Goal: Answer question/provide support: Share knowledge or assist other users

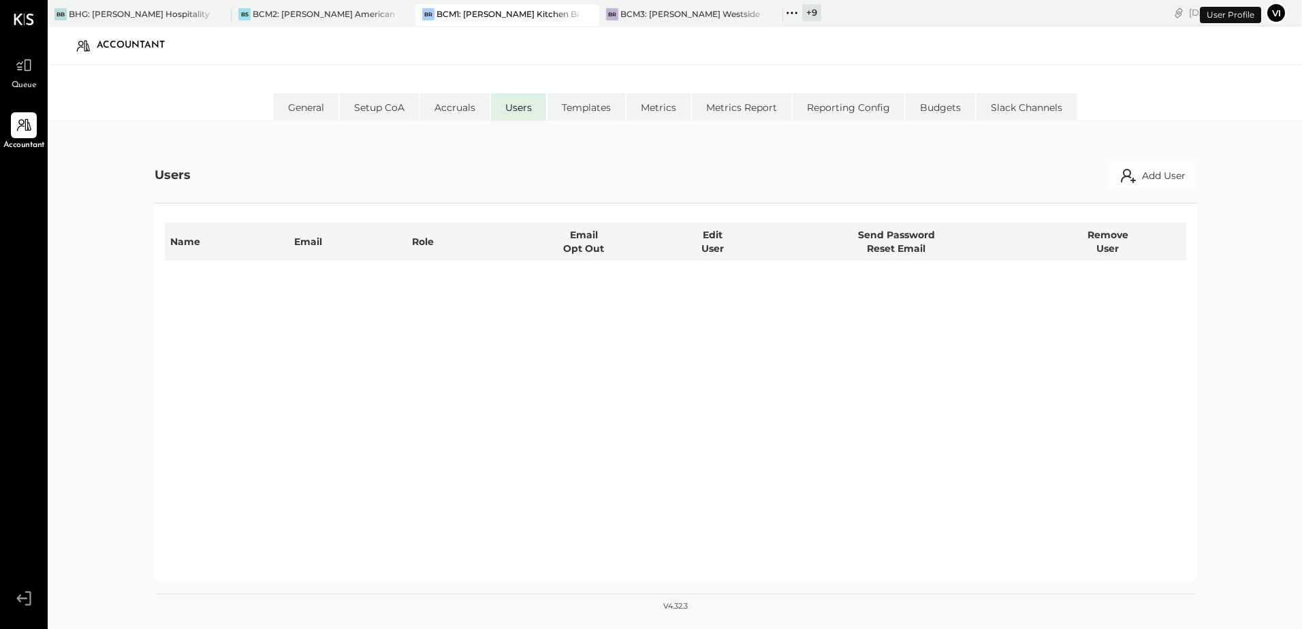
select select "**********"
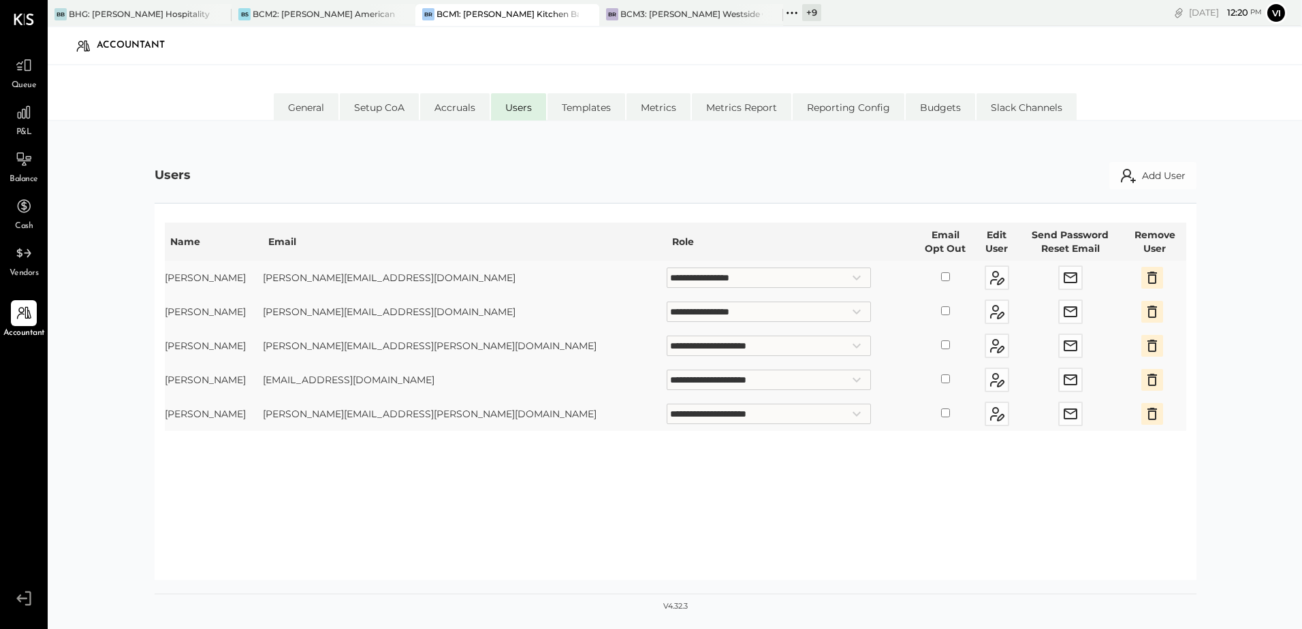
click at [27, 80] on span "Queue" at bounding box center [24, 86] width 25 height 12
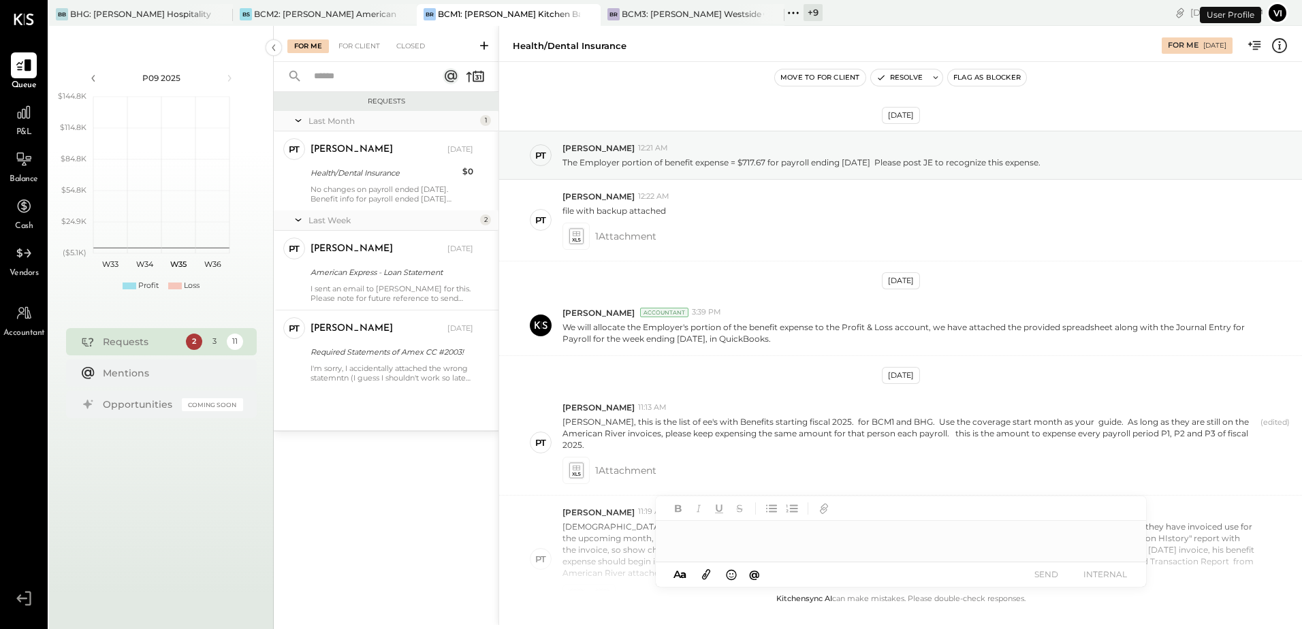
scroll to position [505, 0]
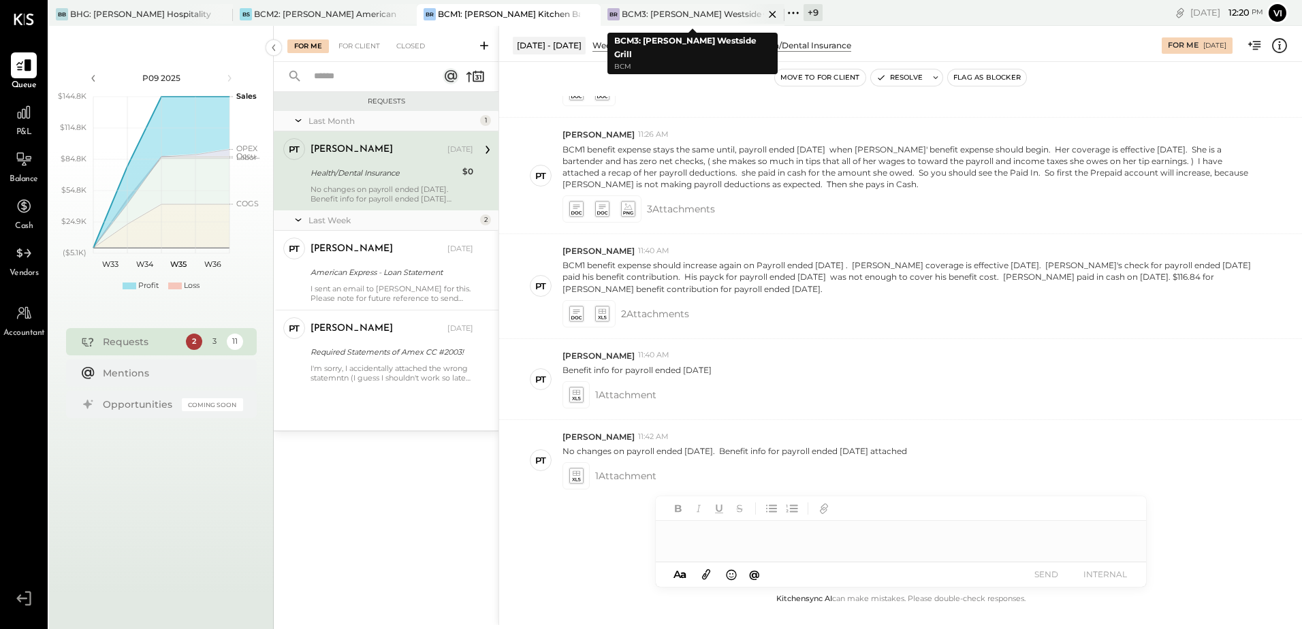
click at [695, 13] on div "BCM3: [PERSON_NAME] Westside Grill" at bounding box center [693, 14] width 142 height 12
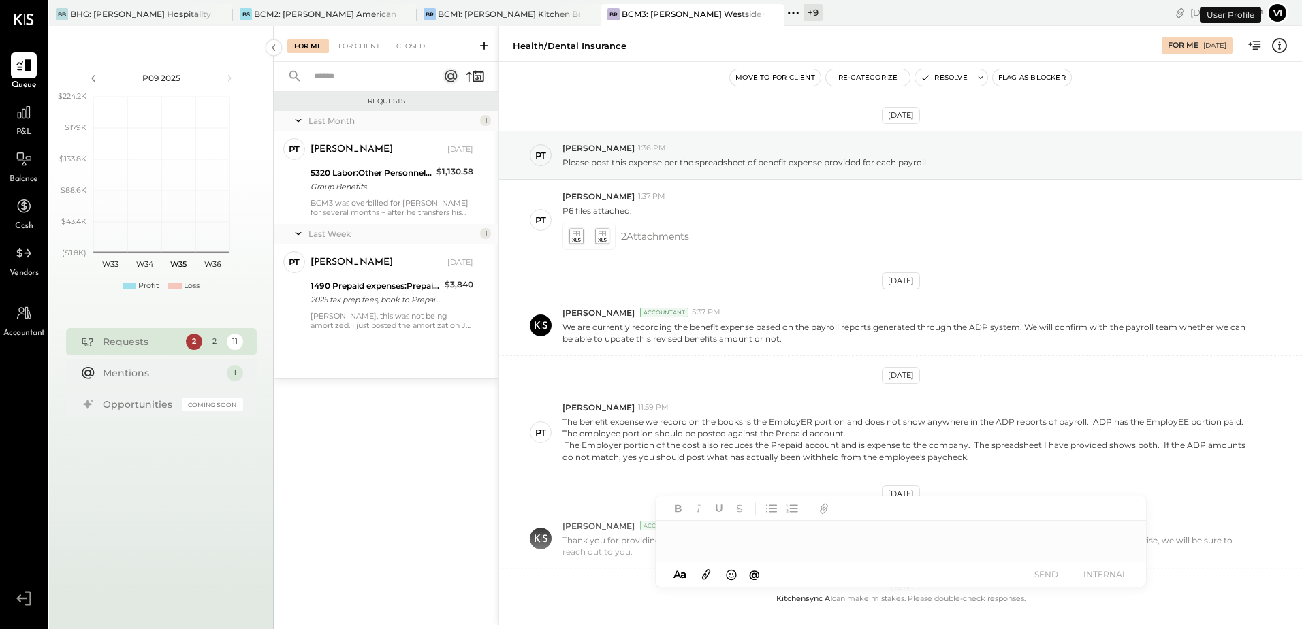
scroll to position [370, 0]
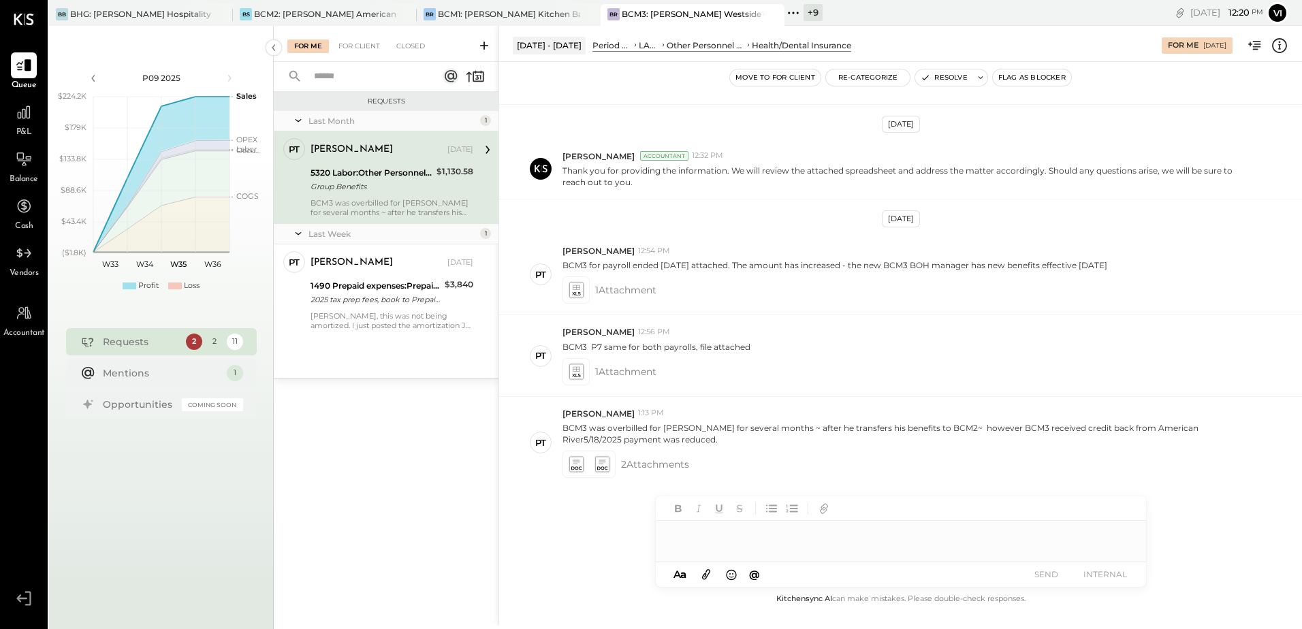
click at [796, 15] on icon at bounding box center [794, 13] width 18 height 18
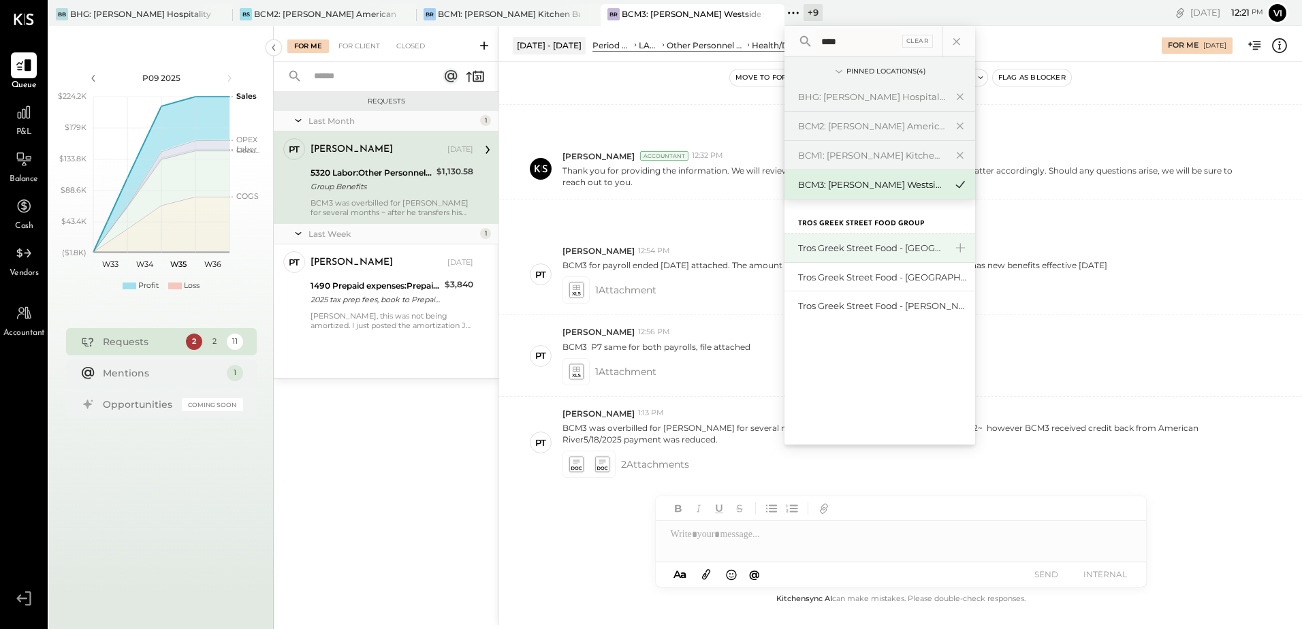
type input "****"
click at [895, 253] on div "Tros Greek Street Food - [GEOGRAPHIC_DATA]" at bounding box center [871, 248] width 147 height 13
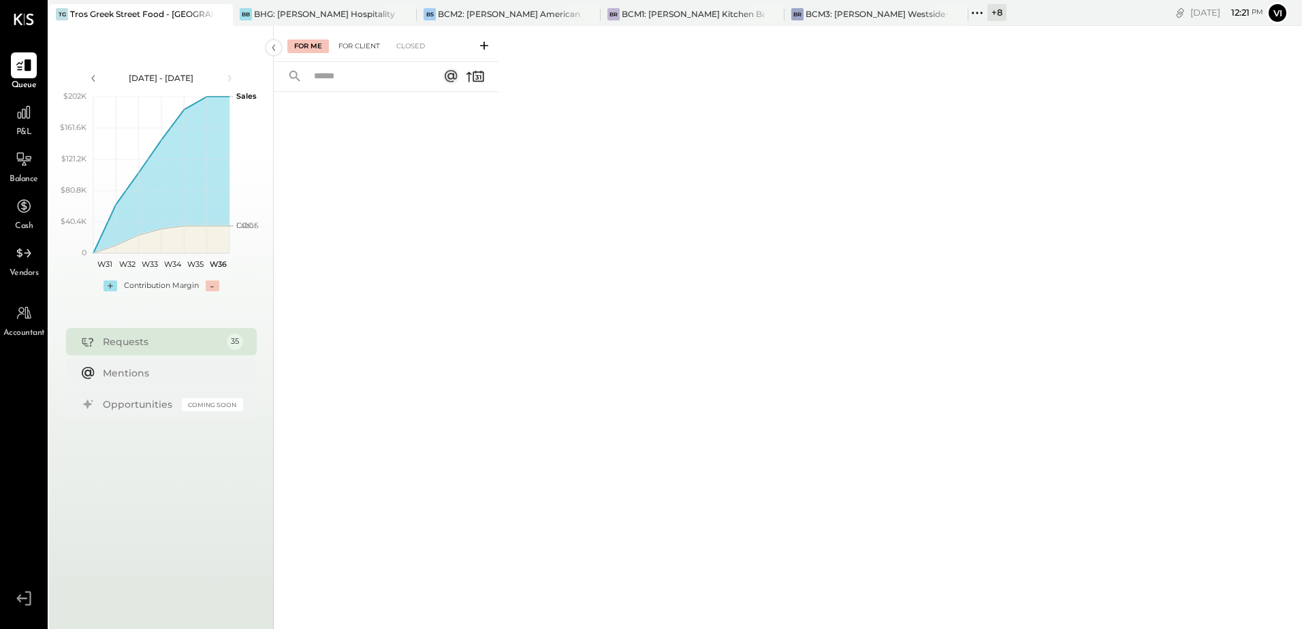
click at [380, 46] on div "For Client" at bounding box center [359, 47] width 55 height 14
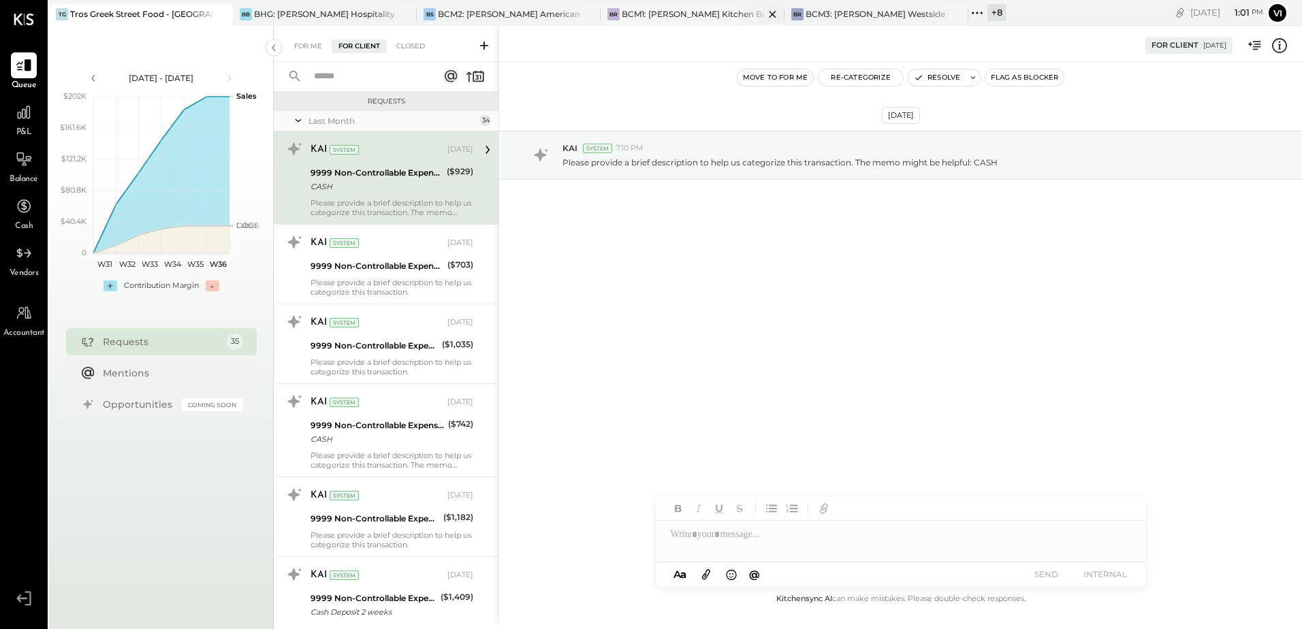
click at [696, 17] on div "BCM1: [PERSON_NAME] Kitchen Bar Market" at bounding box center [693, 14] width 142 height 12
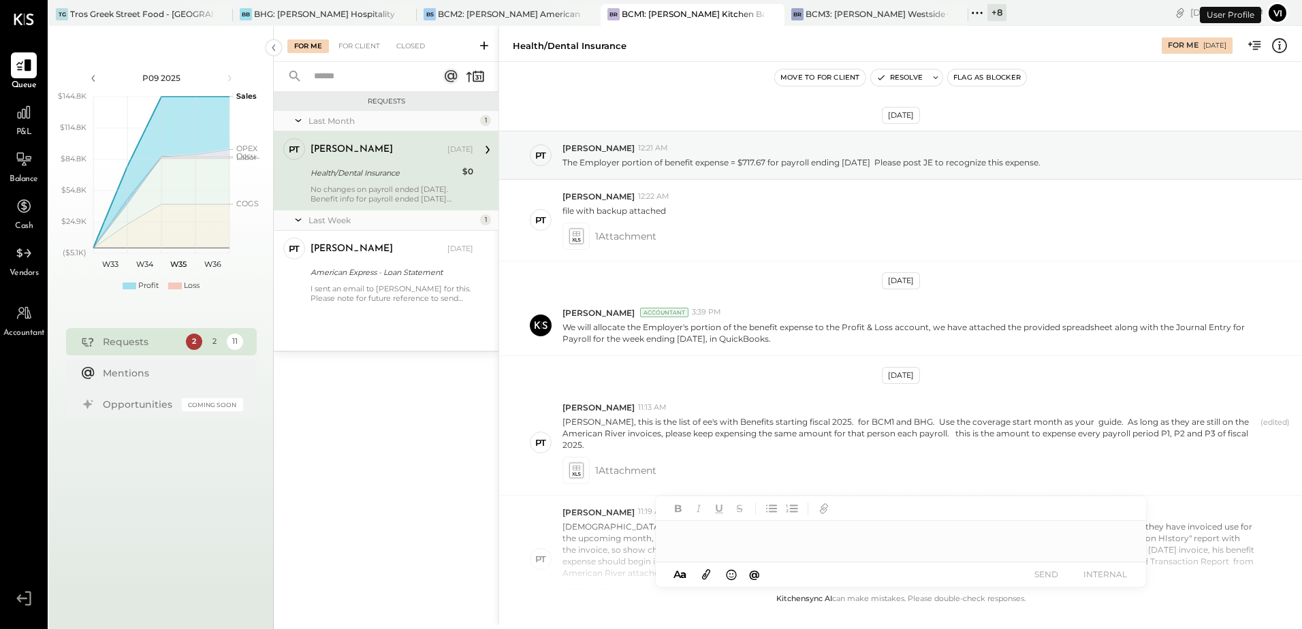
scroll to position [505, 0]
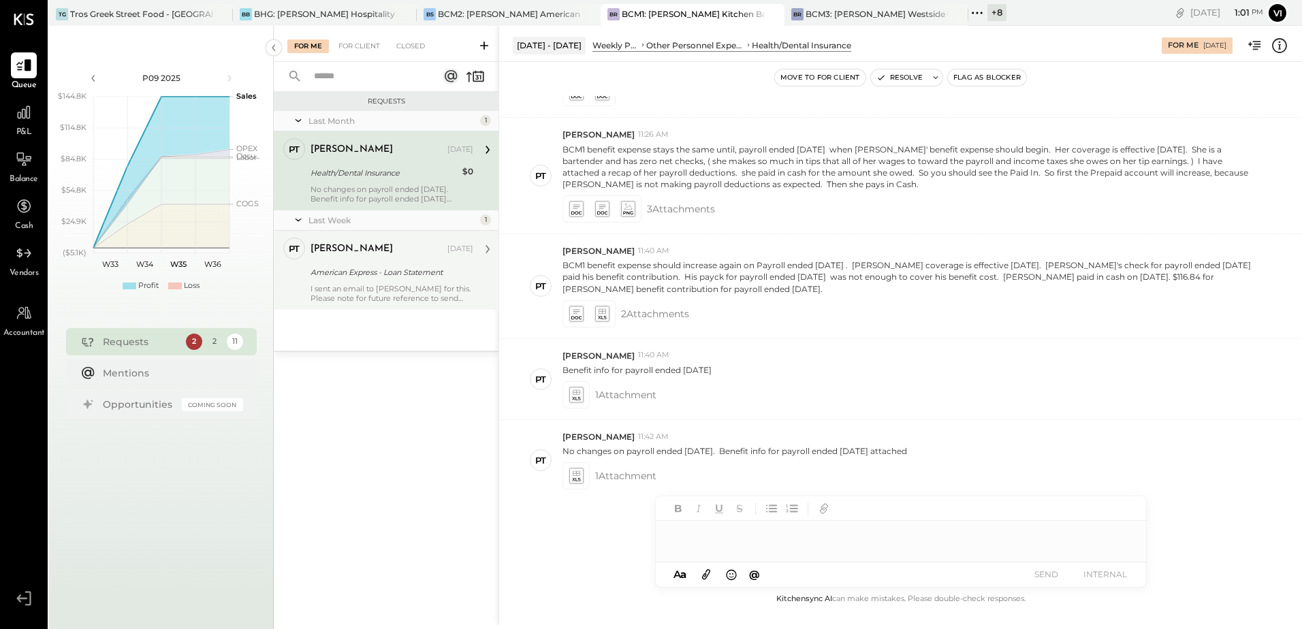
click at [336, 255] on div "[PERSON_NAME]" at bounding box center [352, 249] width 82 height 14
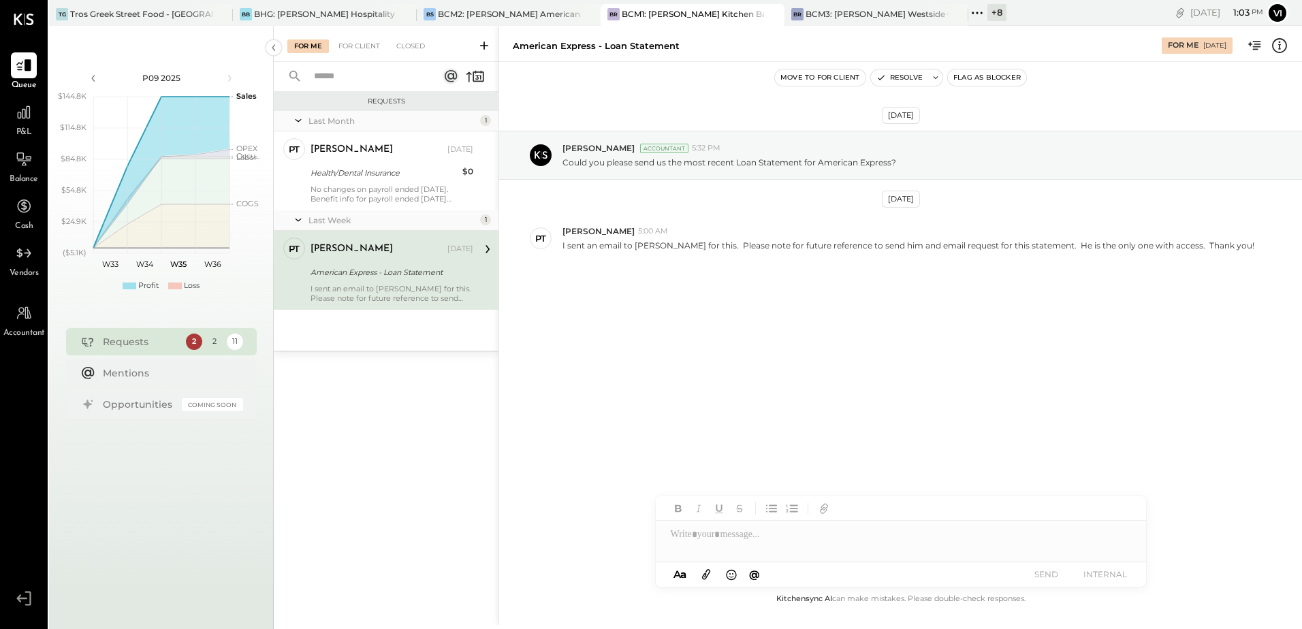
click at [838, 539] on div at bounding box center [901, 534] width 490 height 27
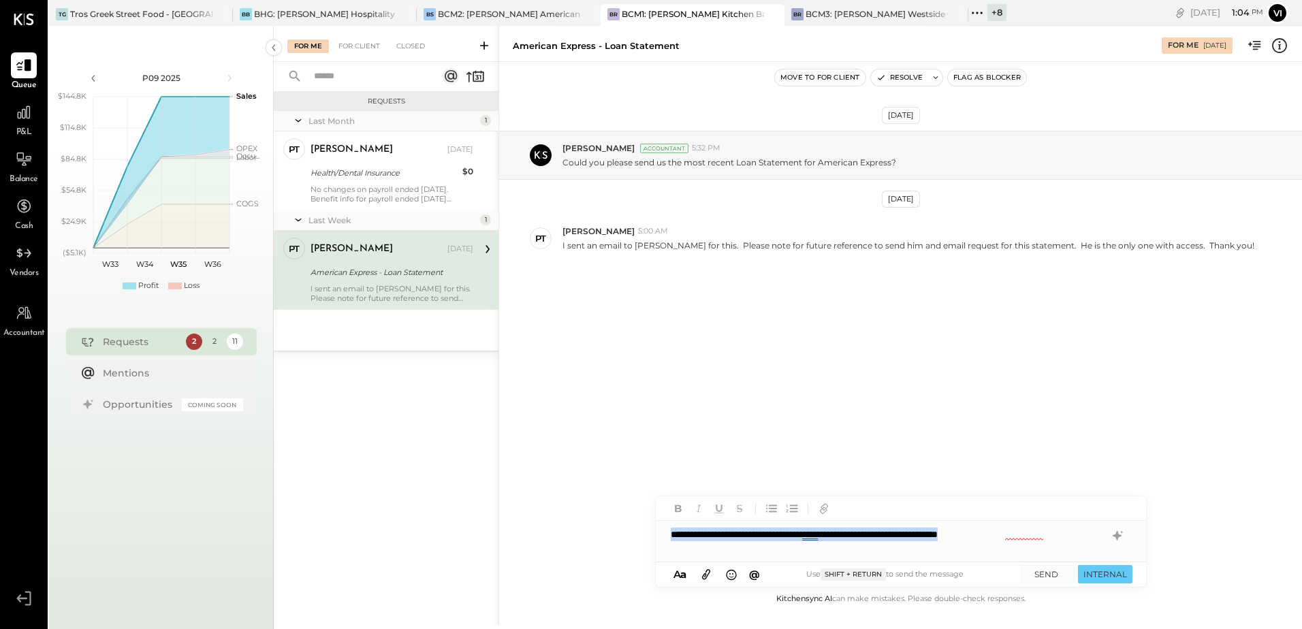
copy div "**********"
click at [1048, 582] on button "SEND" at bounding box center [1047, 574] width 54 height 18
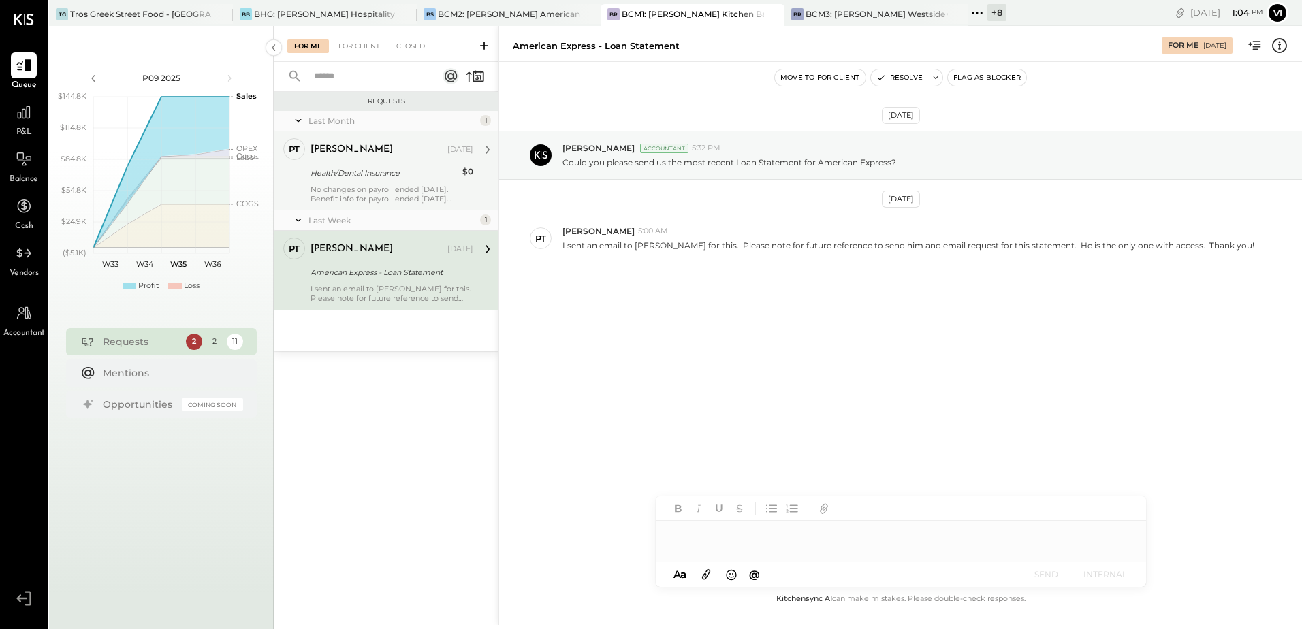
scroll to position [505, 0]
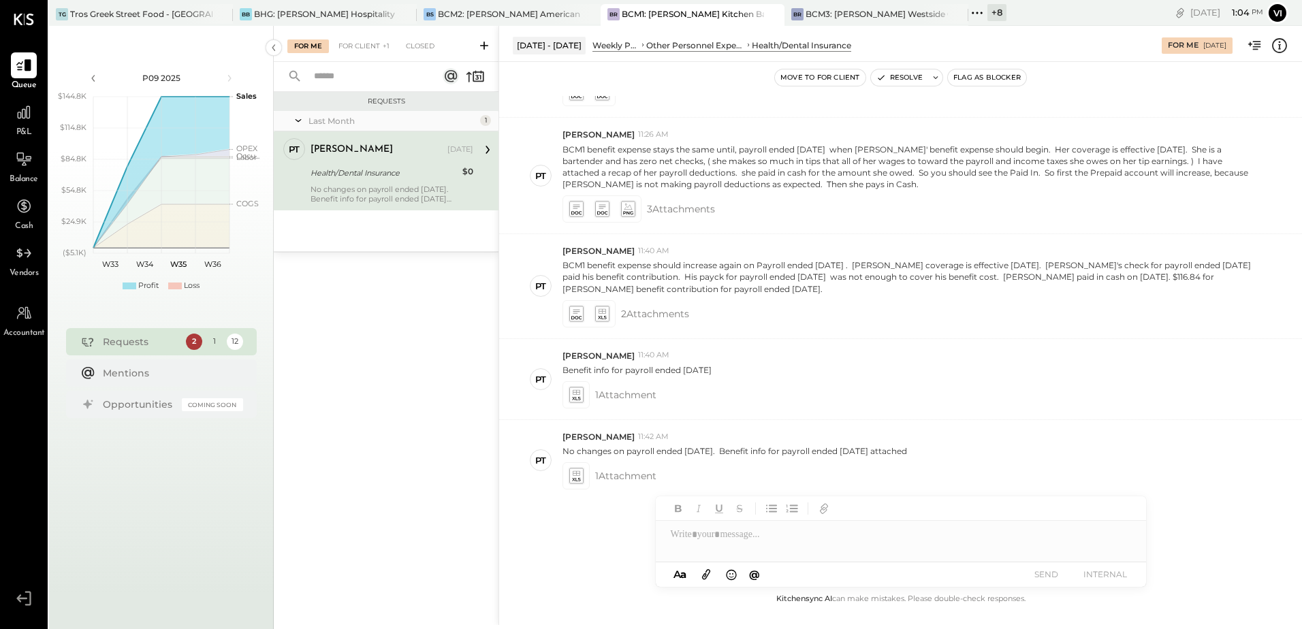
click at [368, 166] on div "Health/Dental Insurance" at bounding box center [385, 173] width 148 height 14
click at [522, 13] on div "BCM2: [PERSON_NAME] American Cooking" at bounding box center [509, 14] width 142 height 12
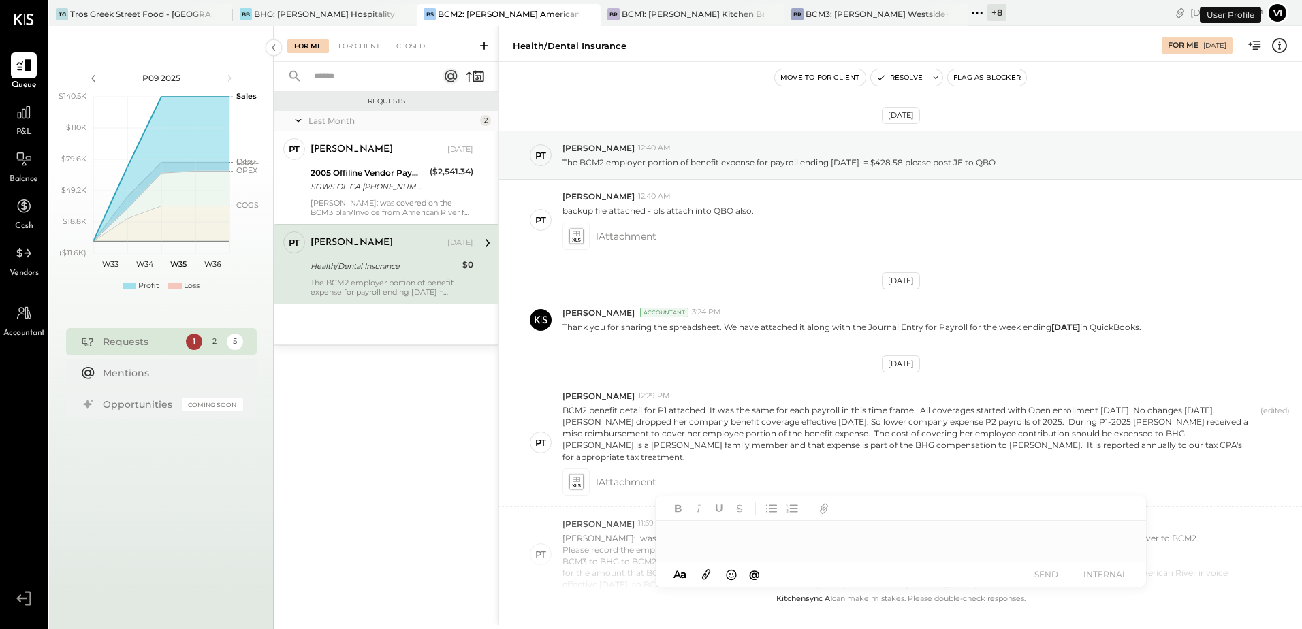
scroll to position [628, 0]
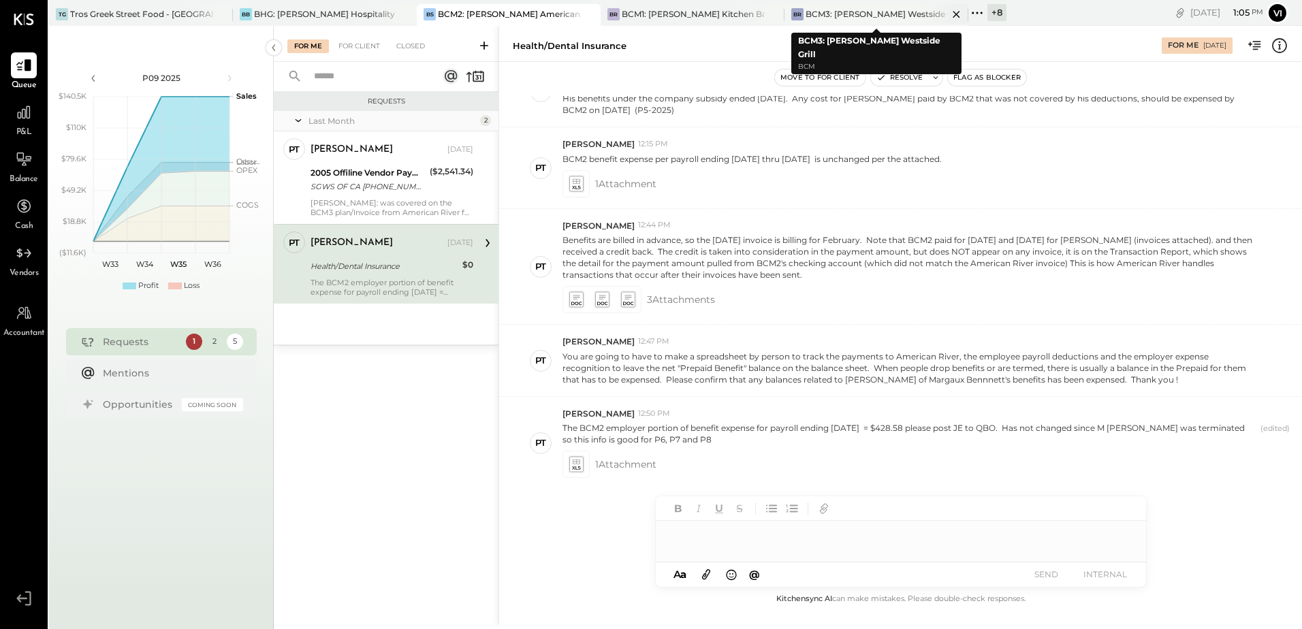
click at [864, 16] on div "BCM3: [PERSON_NAME] Westside Grill" at bounding box center [877, 14] width 142 height 12
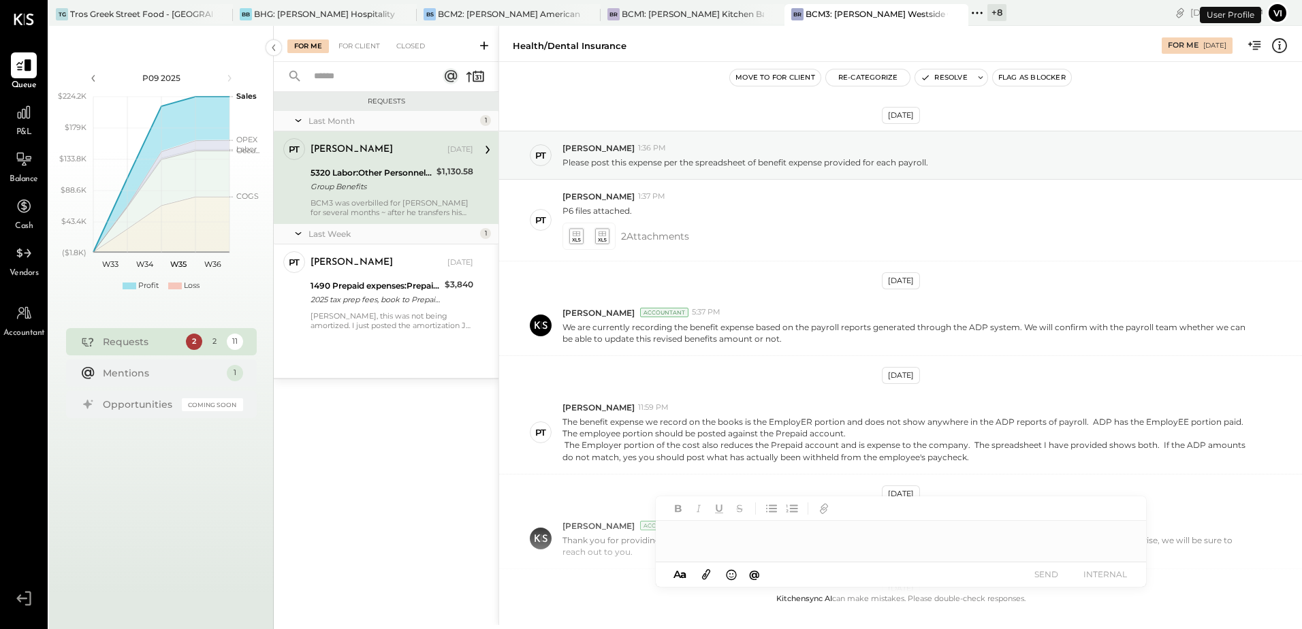
scroll to position [370, 0]
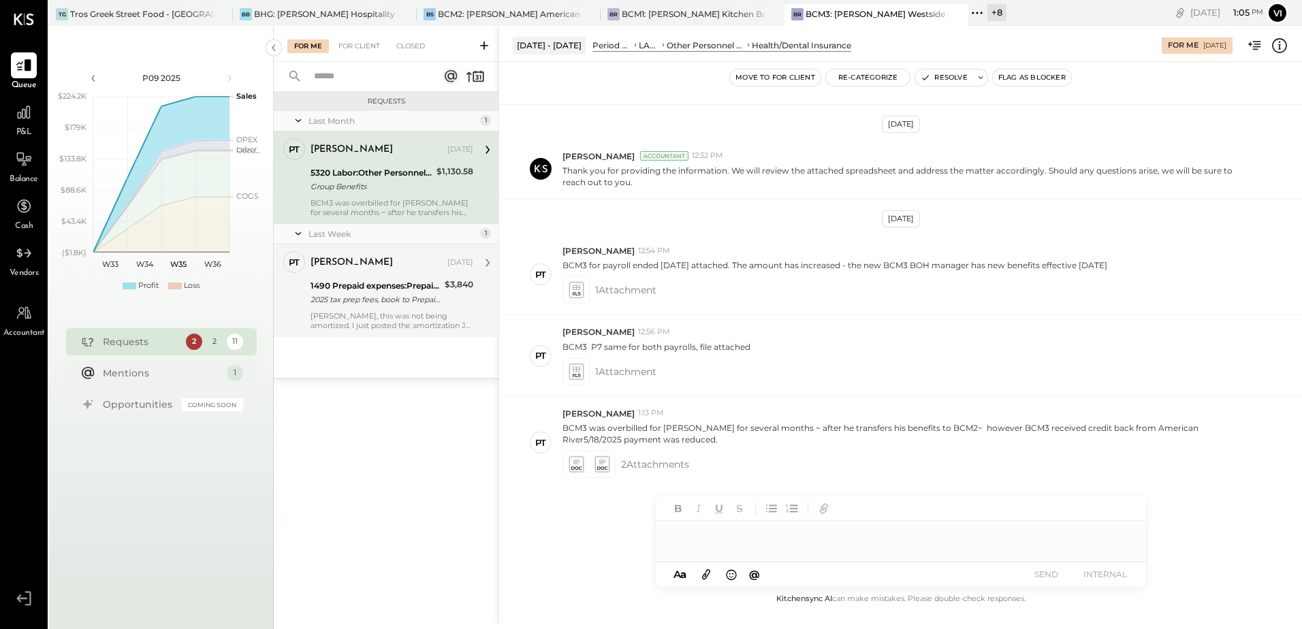
click at [436, 310] on div "[PERSON_NAME] [DATE] 1490 Prepaid expenses:Prepaid Other 2025 tax prep fees, bo…" at bounding box center [392, 290] width 163 height 79
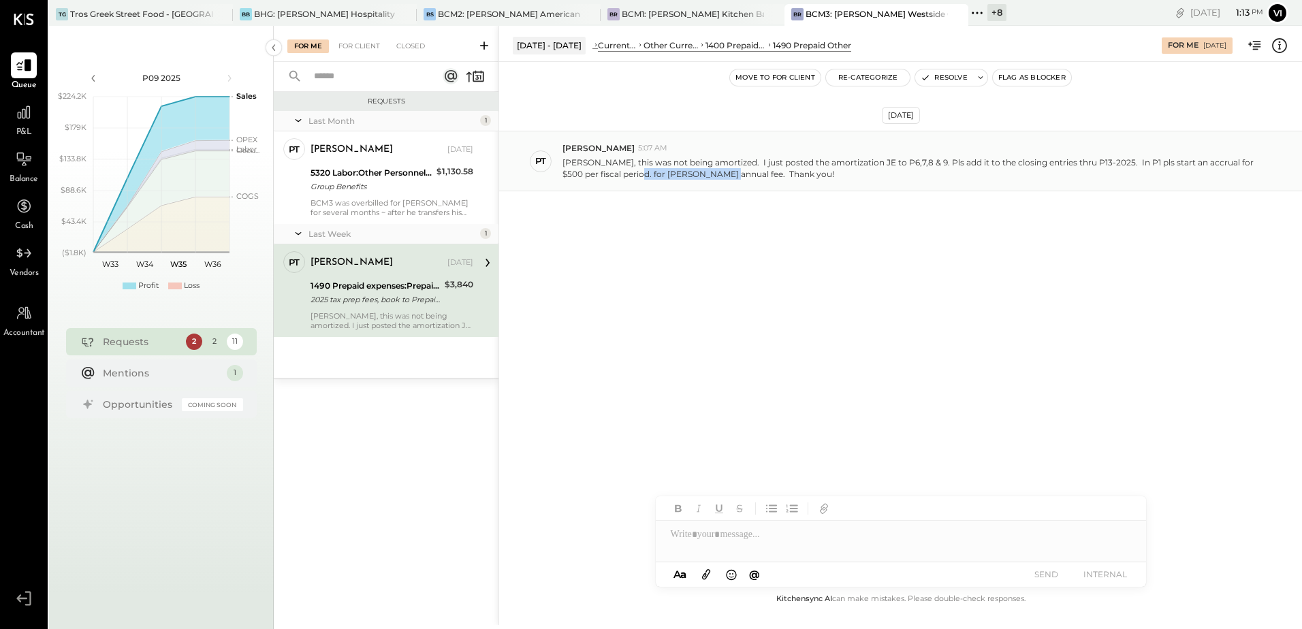
drag, startPoint x: 628, startPoint y: 174, endPoint x: 719, endPoint y: 170, distance: 90.7
click at [719, 170] on p "[PERSON_NAME], this was not being amortized. I just posted the amortization JE …" at bounding box center [909, 168] width 693 height 23
copy p "[PERSON_NAME] annual fee"
click at [779, 179] on p "[PERSON_NAME], this was not being amortized. I just posted the amortization JE …" at bounding box center [909, 168] width 693 height 23
click at [813, 171] on p "[PERSON_NAME], this was not being amortized. I just posted the amortization JE …" at bounding box center [909, 168] width 693 height 23
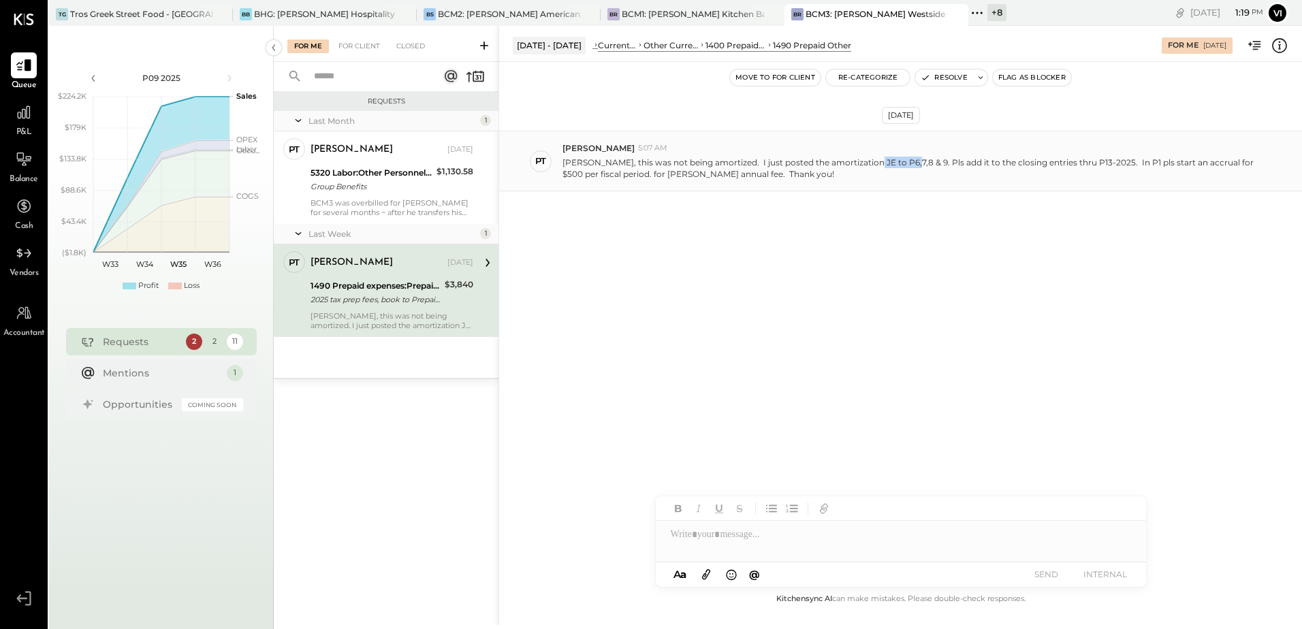
drag, startPoint x: 866, startPoint y: 163, endPoint x: 903, endPoint y: 163, distance: 37.5
click at [903, 163] on p "[PERSON_NAME], this was not being amortized. I just posted the amortization JE …" at bounding box center [909, 168] width 693 height 23
click at [997, 326] on div "[DATE] PT [PERSON_NAME] 5:07 AM [PERSON_NAME], this was not being amortized. I …" at bounding box center [900, 326] width 803 height 529
click at [789, 535] on div at bounding box center [901, 534] width 490 height 27
click at [772, 505] on span "[PERSON_NAME]" at bounding box center [787, 505] width 107 height 13
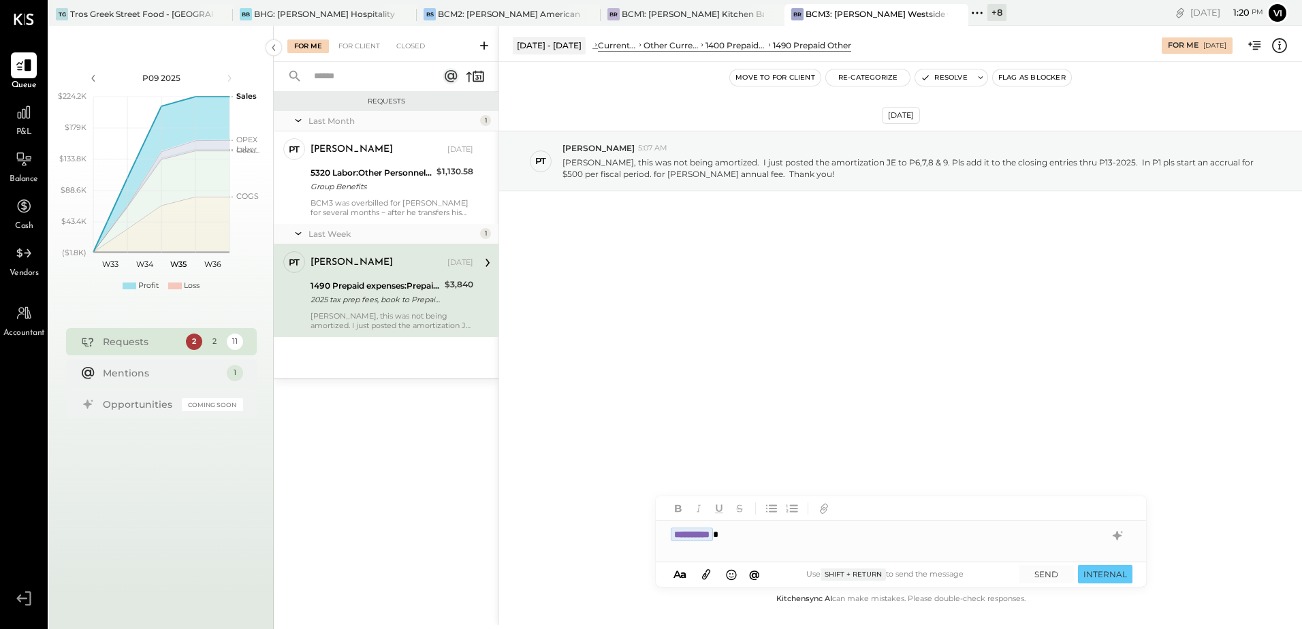
click at [785, 542] on div "**********" at bounding box center [901, 534] width 490 height 27
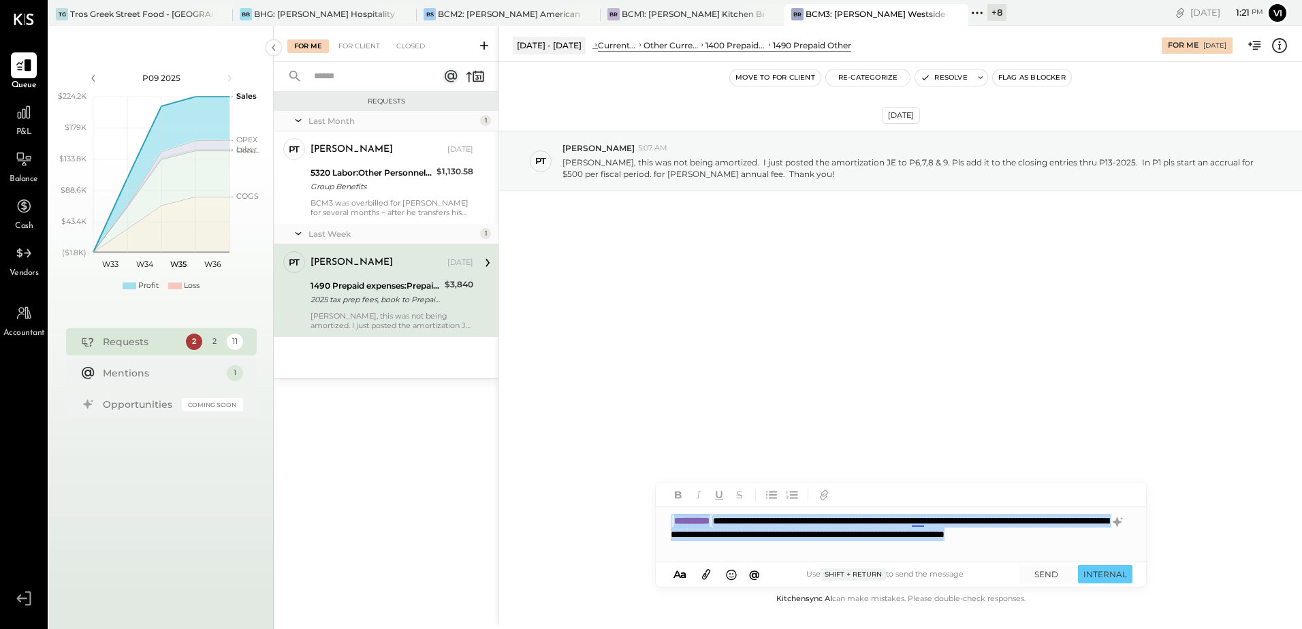
click at [900, 535] on div "**********" at bounding box center [901, 534] width 490 height 54
click at [939, 544] on div "**********" at bounding box center [901, 534] width 490 height 54
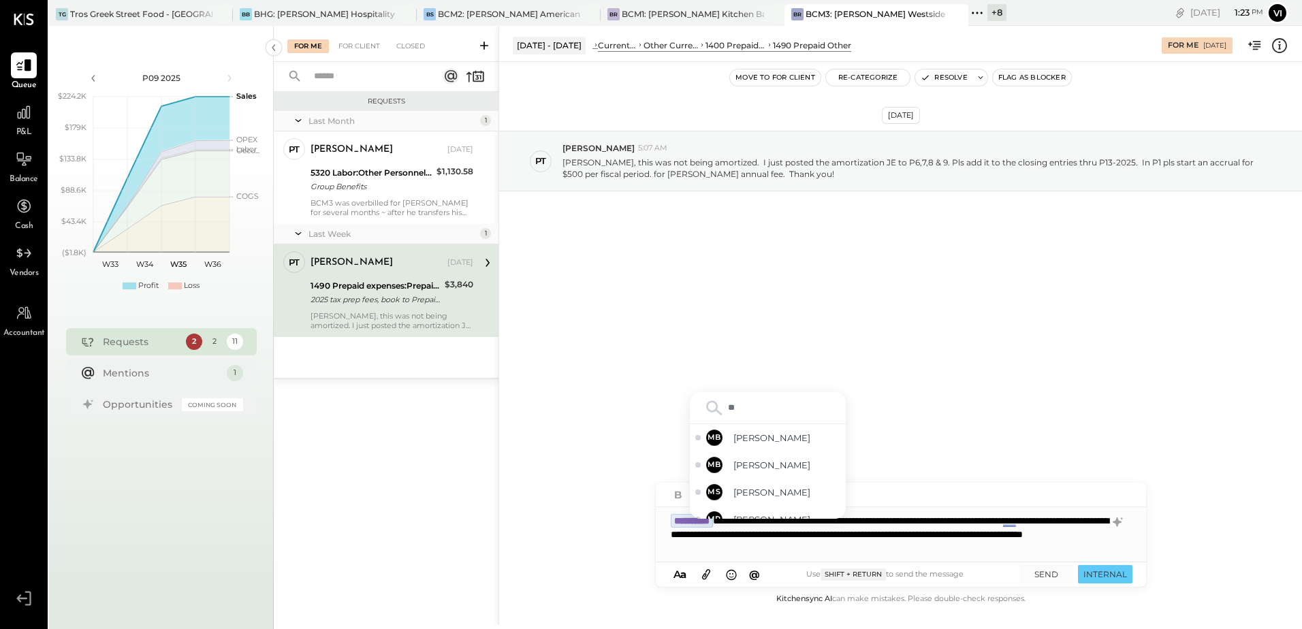
type input "***"
click at [780, 478] on span "[PERSON_NAME]" at bounding box center [787, 478] width 107 height 13
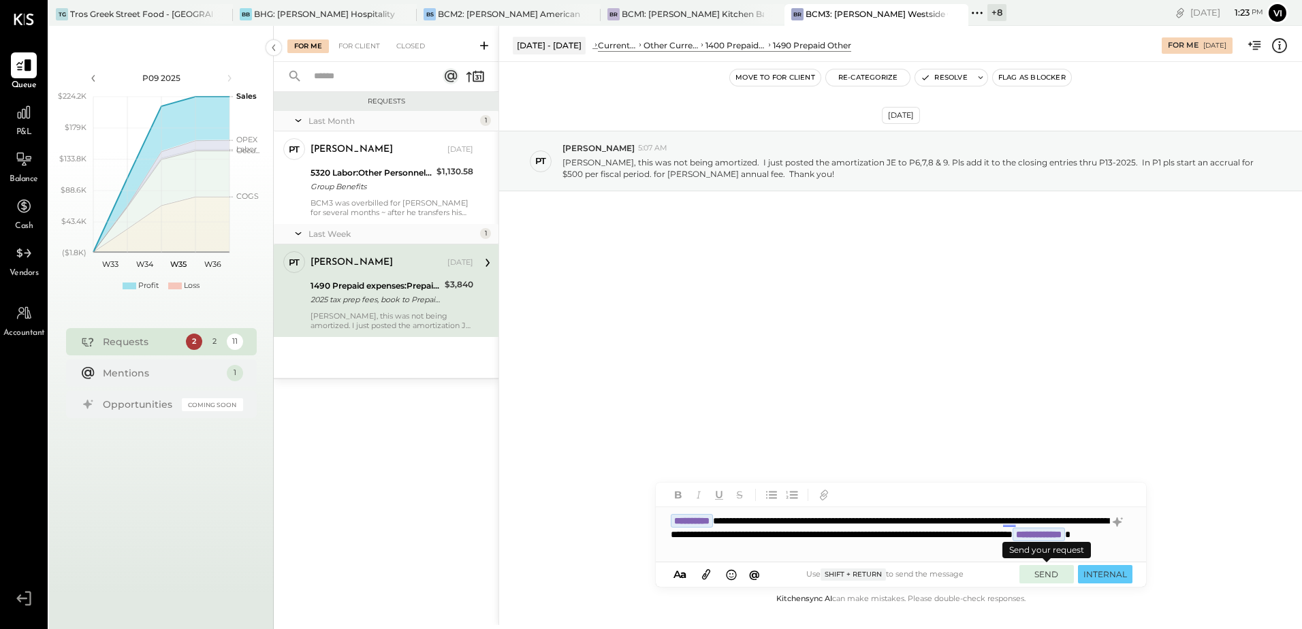
click at [1052, 574] on button "SEND" at bounding box center [1047, 574] width 54 height 18
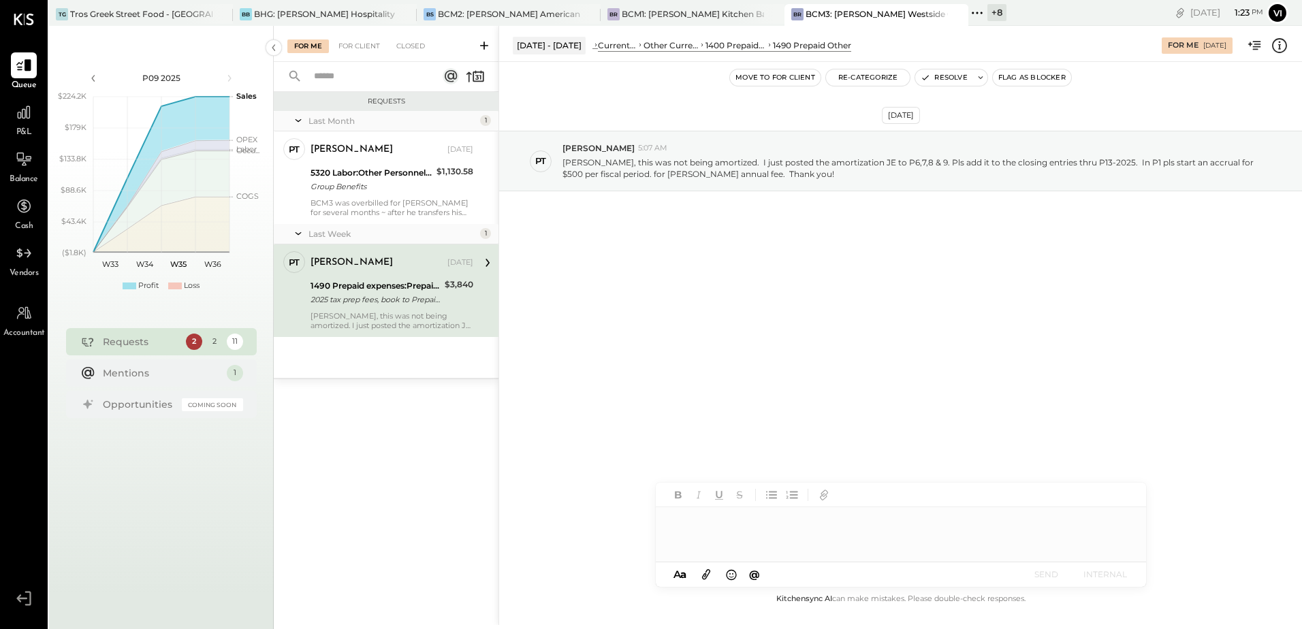
scroll to position [370, 0]
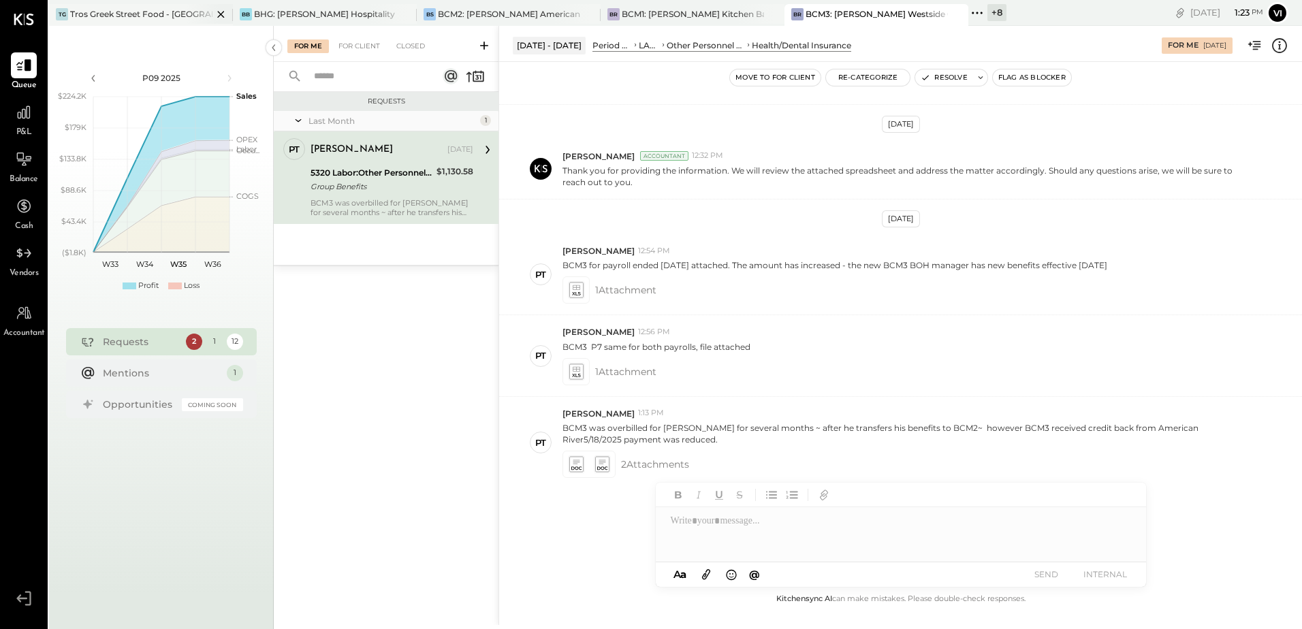
click at [187, 17] on div at bounding box center [209, 14] width 48 height 20
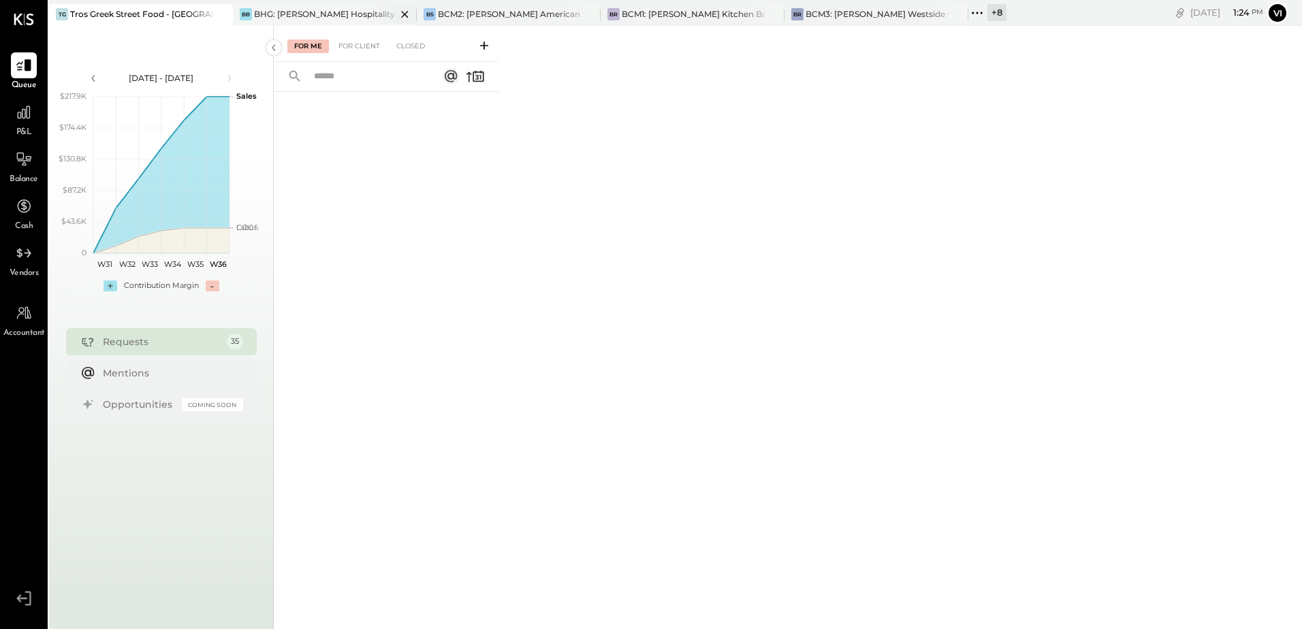
click at [326, 13] on div "BHG: [PERSON_NAME] Hospitality Group, LLC" at bounding box center [325, 14] width 142 height 12
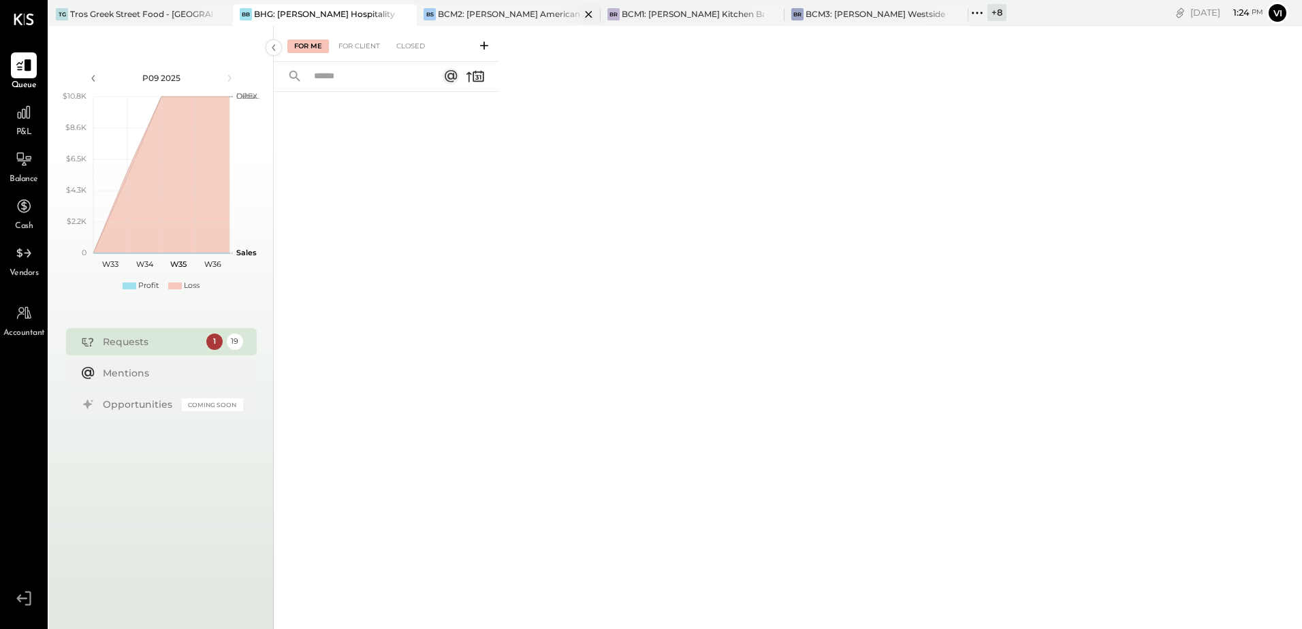
click at [484, 13] on div "BCM2: [PERSON_NAME] American Cooking" at bounding box center [509, 14] width 142 height 12
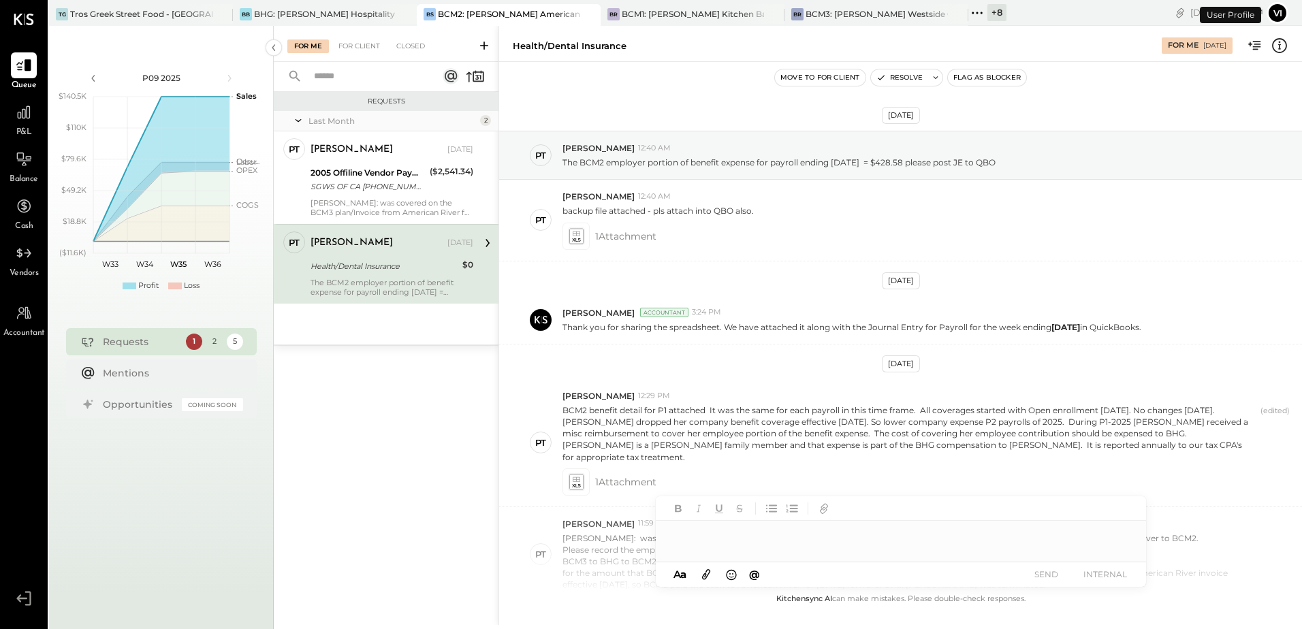
scroll to position [628, 0]
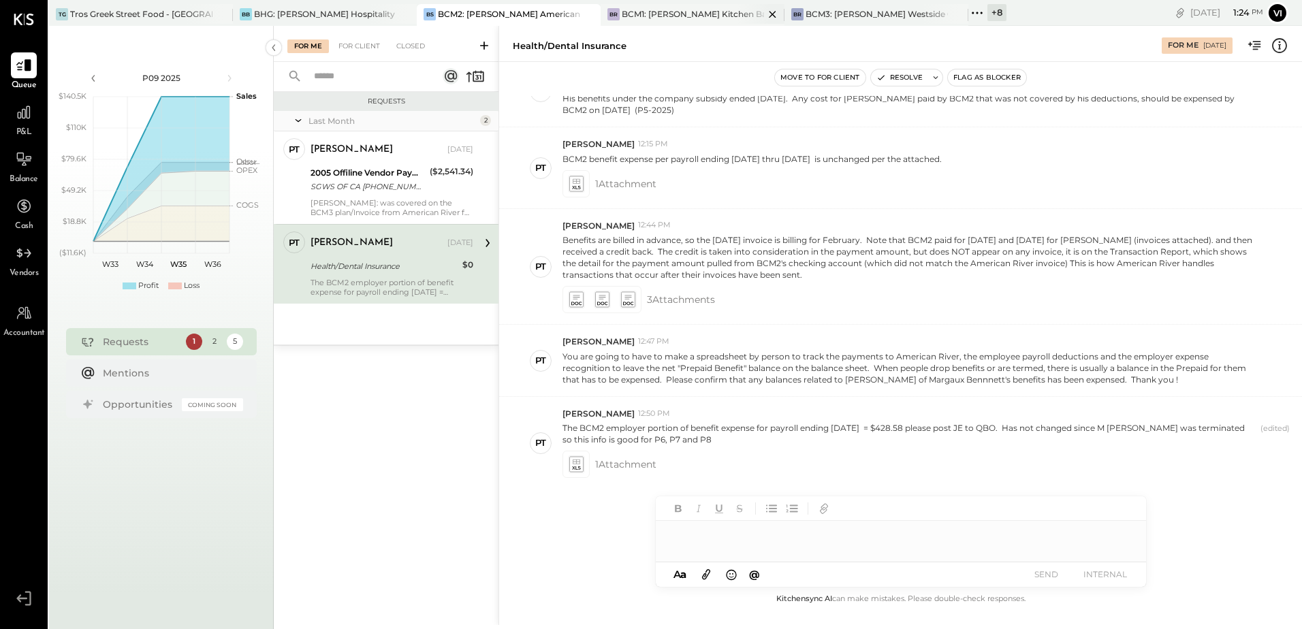
click at [676, 11] on div "BCM1: [PERSON_NAME] Kitchen Bar Market" at bounding box center [693, 14] width 142 height 12
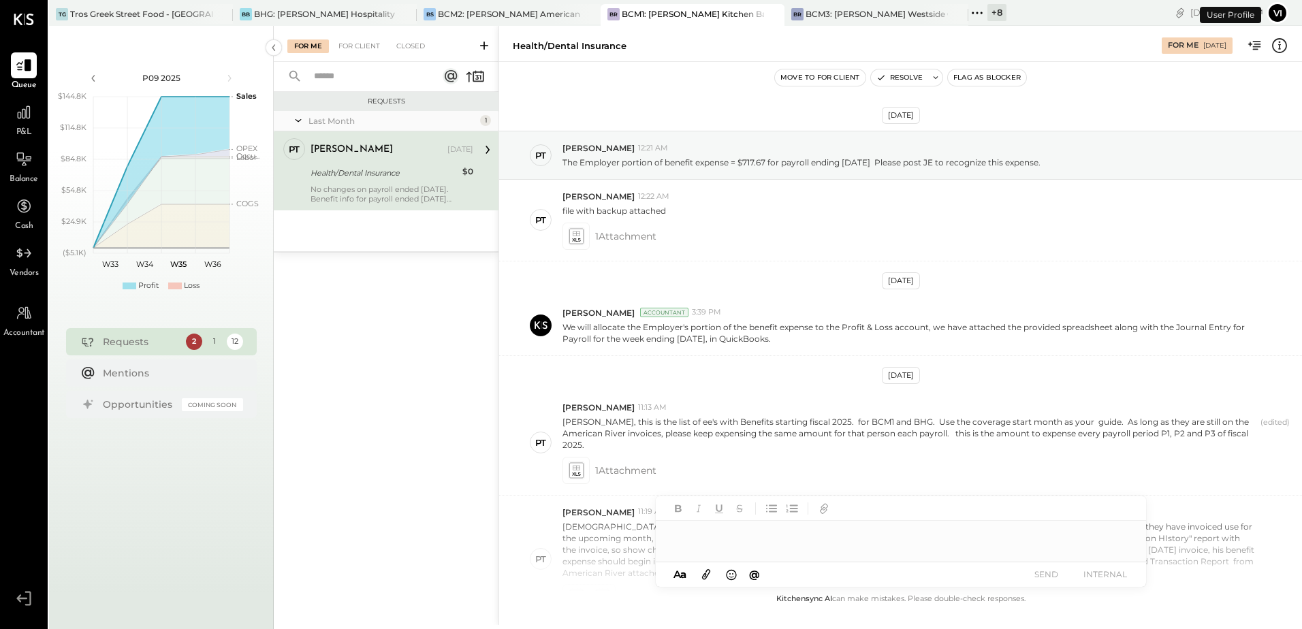
scroll to position [505, 0]
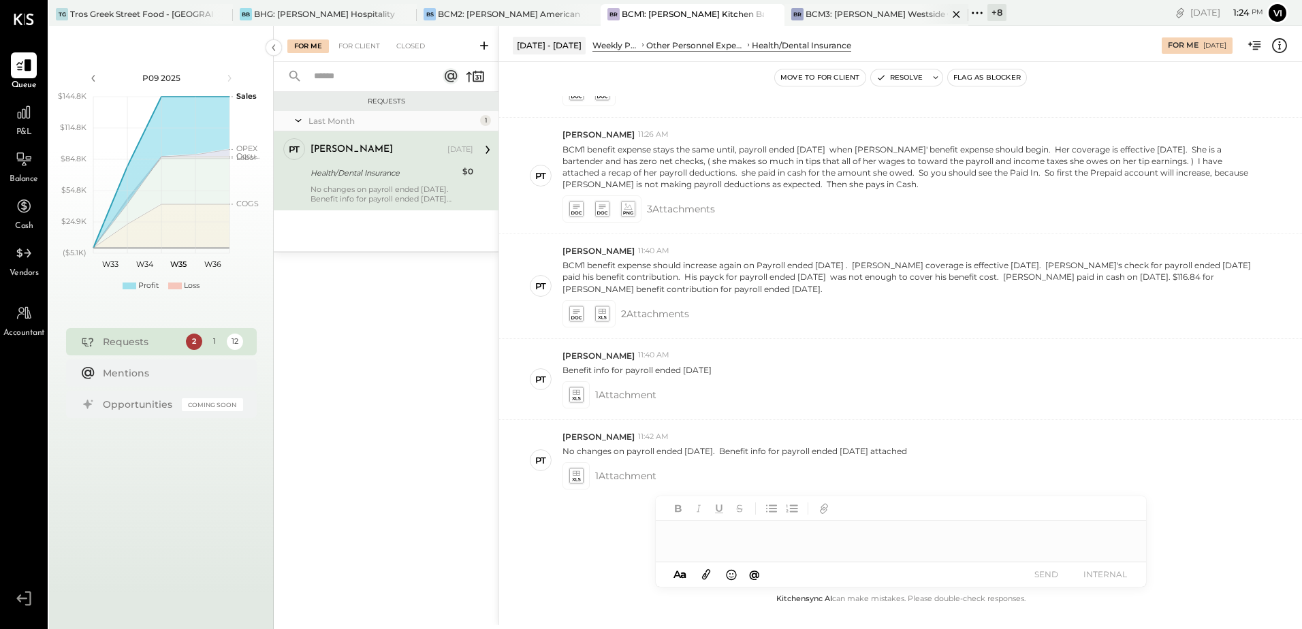
click at [884, 13] on div "BCM3: [PERSON_NAME] Westside Grill" at bounding box center [877, 14] width 142 height 12
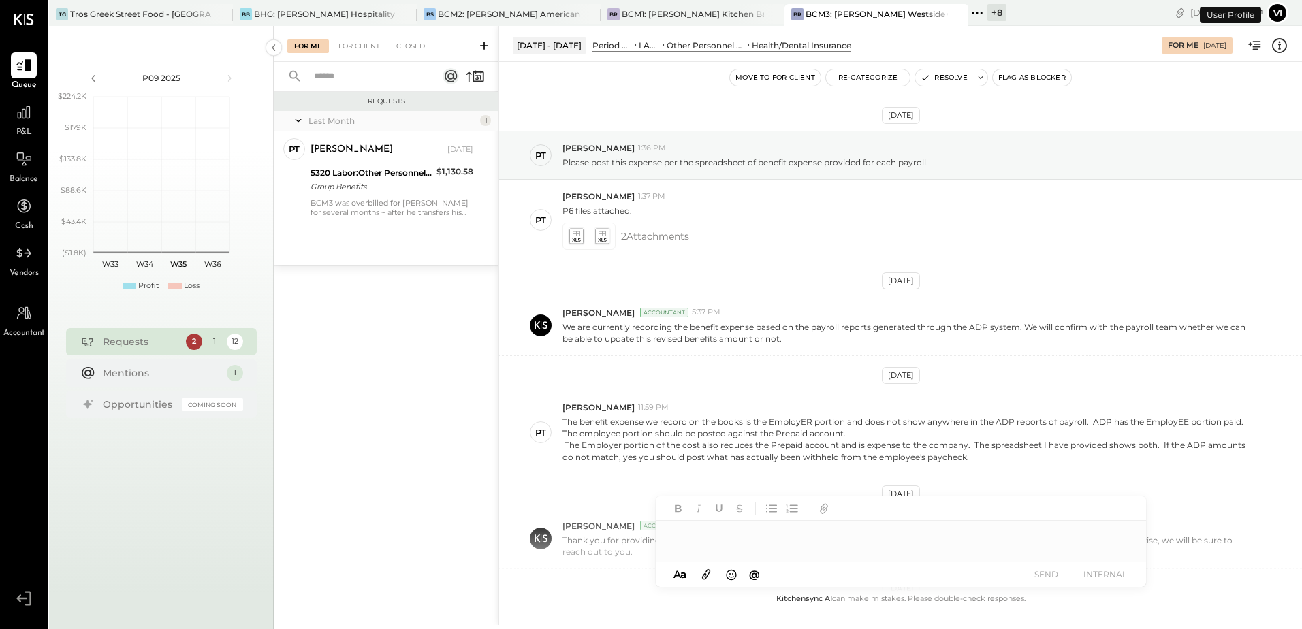
scroll to position [370, 0]
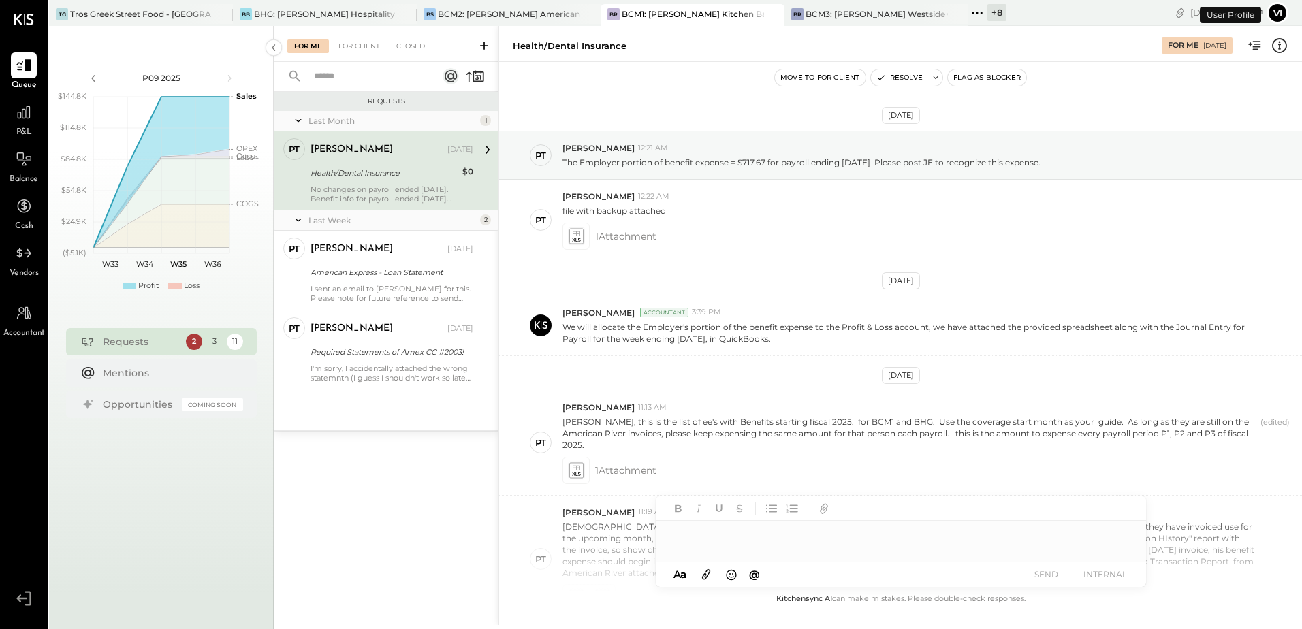
scroll to position [505, 0]
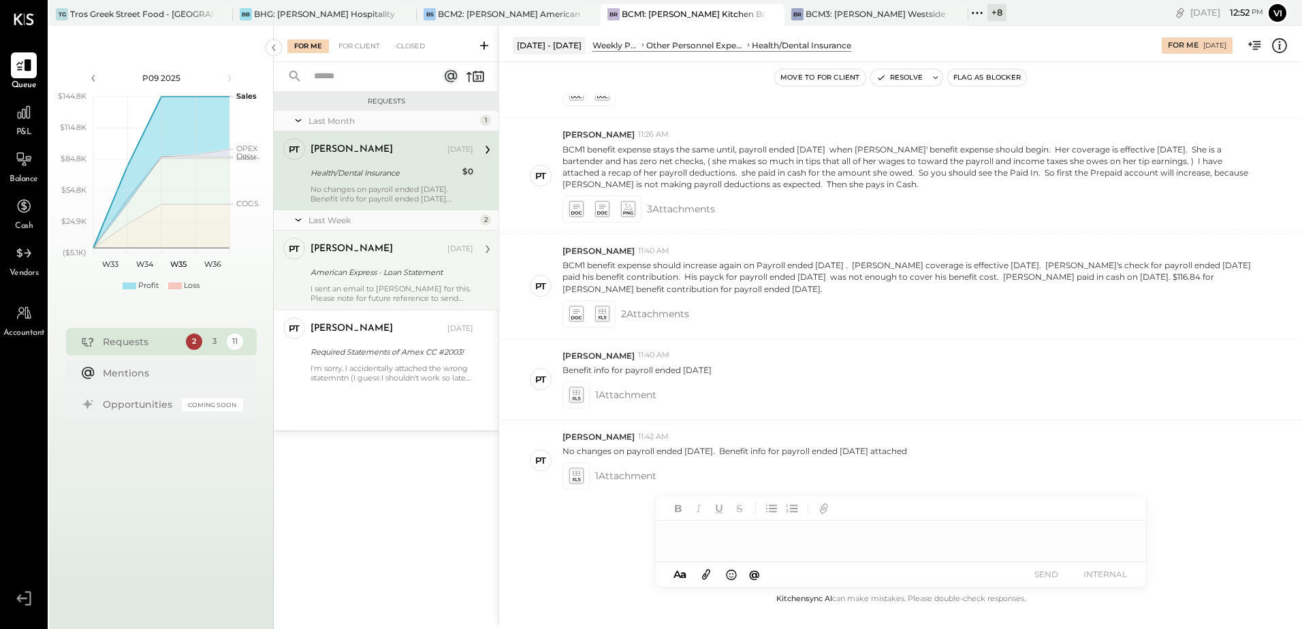
click at [407, 262] on div "[PERSON_NAME] [DATE] American Express - Loan Statement I sent an email to [PERS…" at bounding box center [392, 270] width 163 height 65
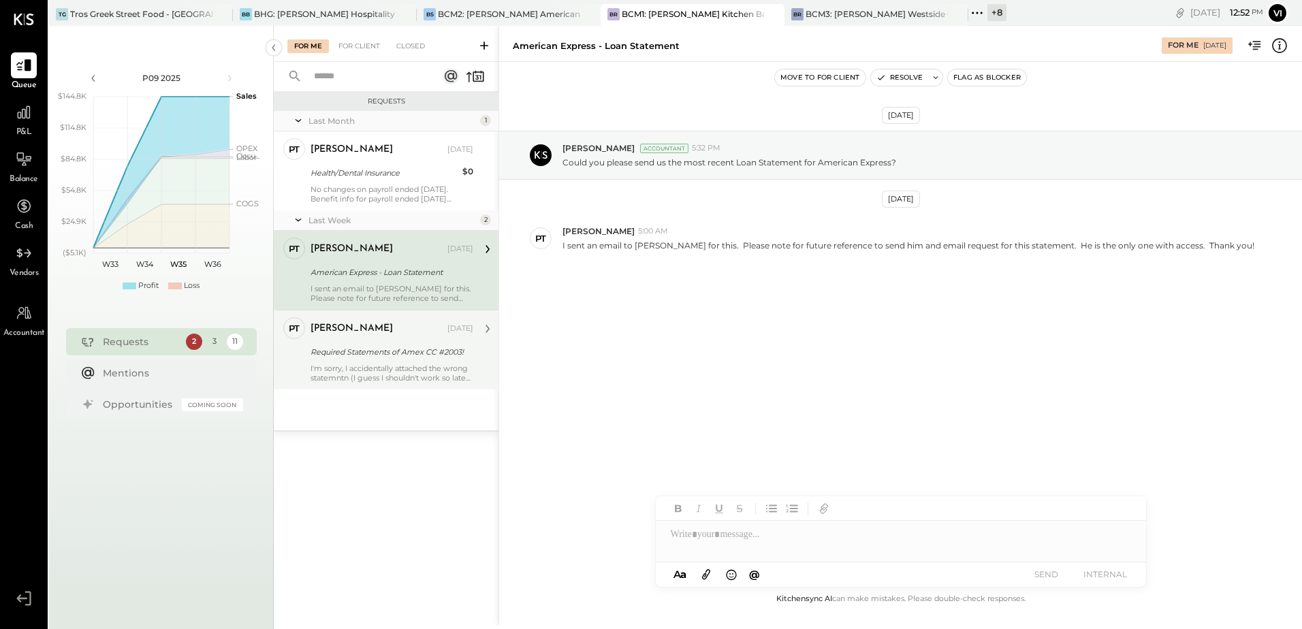
click at [383, 354] on div "Required Statements of Amex CC #2003!" at bounding box center [390, 352] width 159 height 14
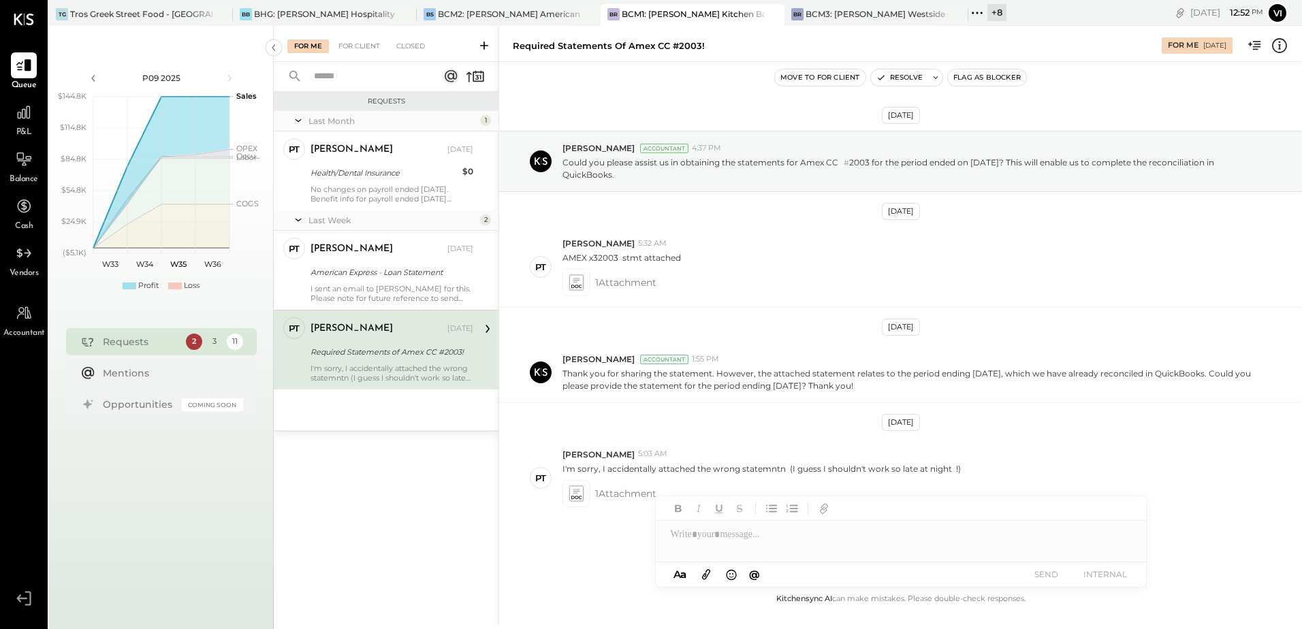
scroll to position [29, 0]
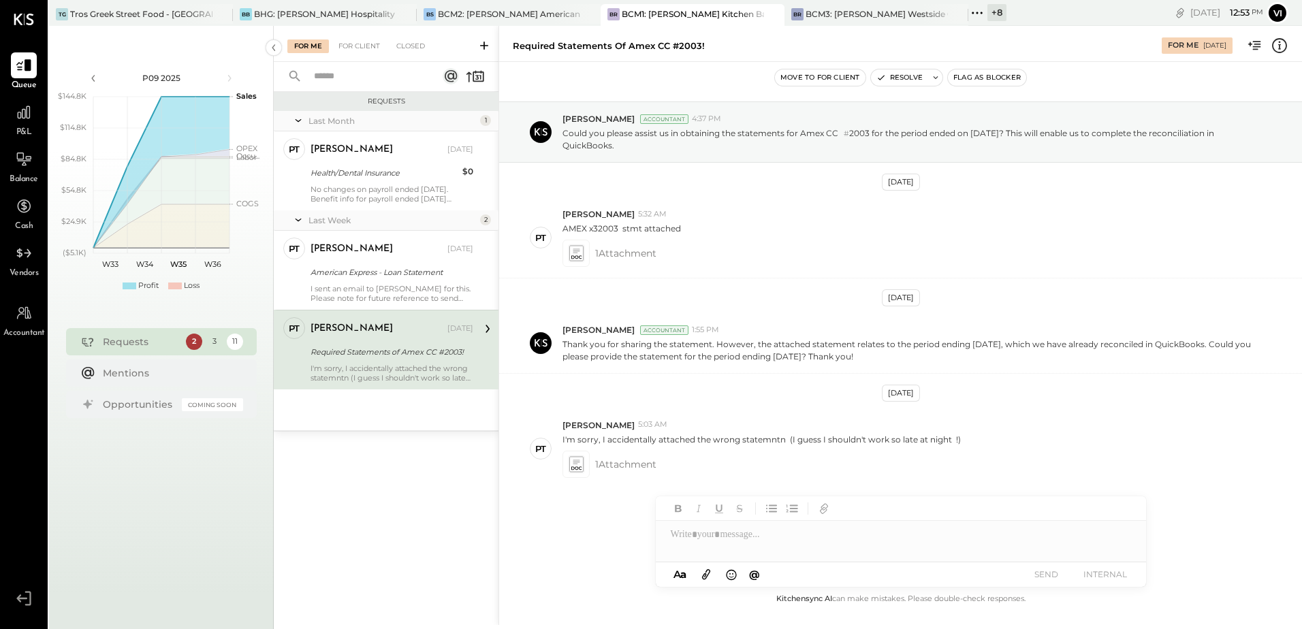
click at [770, 552] on div at bounding box center [901, 529] width 490 height 65
click at [889, 535] on div "**********" at bounding box center [901, 534] width 490 height 27
drag, startPoint x: 422, startPoint y: 51, endPoint x: 425, endPoint y: 76, distance: 24.8
click at [422, 51] on div "Closed" at bounding box center [411, 47] width 42 height 14
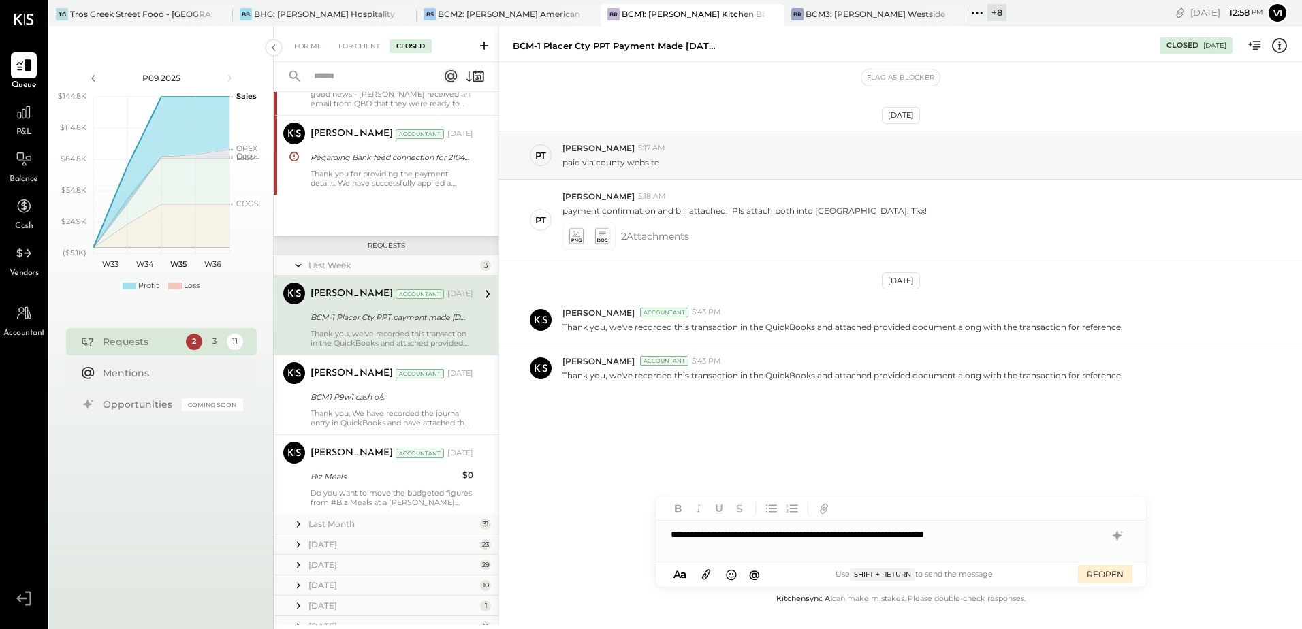
scroll to position [119, 0]
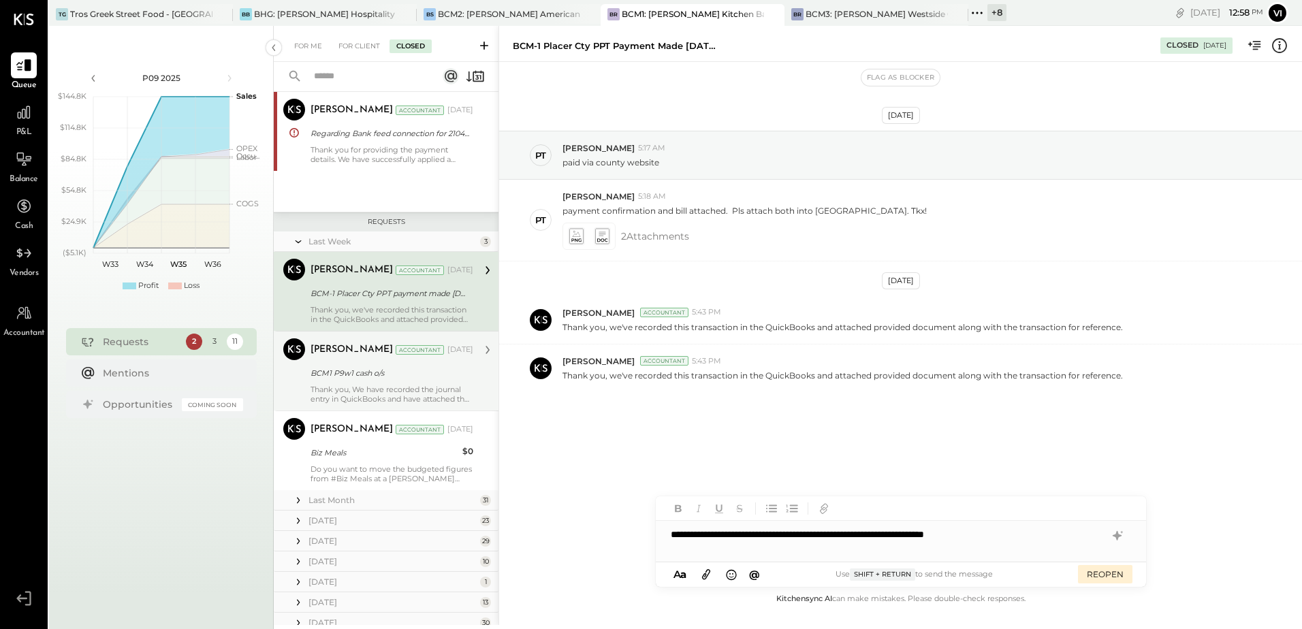
click at [374, 373] on div "BCM1 P9w1 cash o/s" at bounding box center [390, 373] width 159 height 14
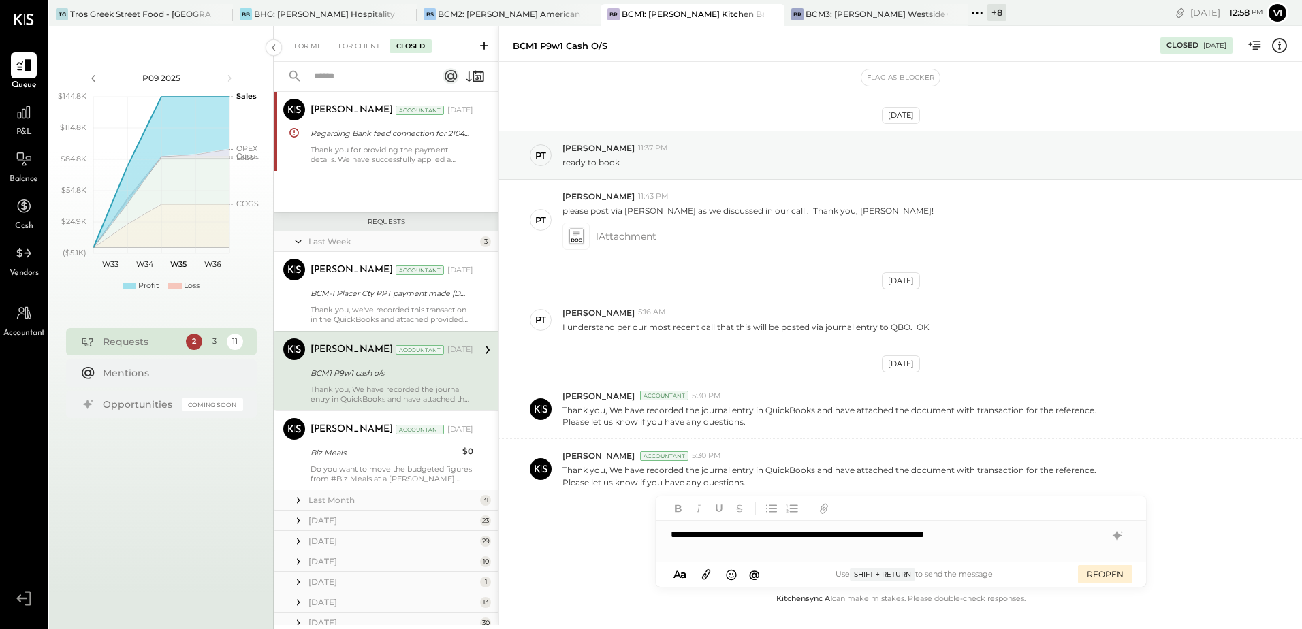
scroll to position [10, 0]
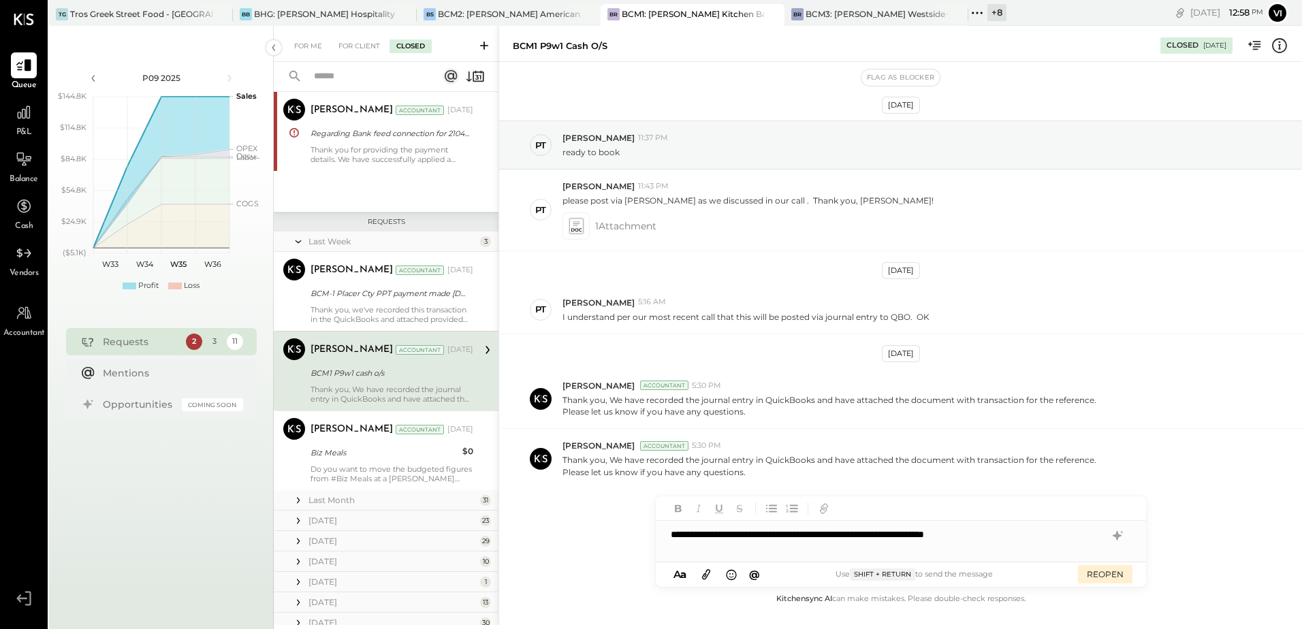
click at [348, 466] on div "Do you want to move the budgeted figures from #Biz Meals at a Bennett's locatio…" at bounding box center [392, 473] width 163 height 19
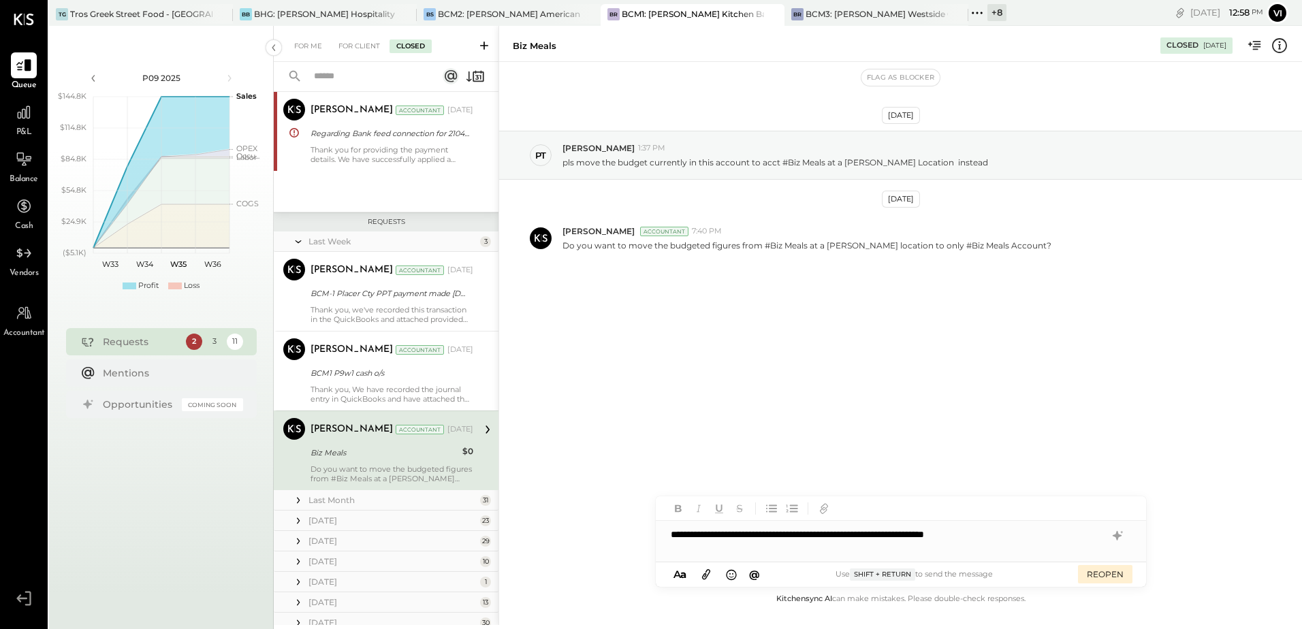
click at [297, 496] on icon at bounding box center [299, 501] width 14 height 14
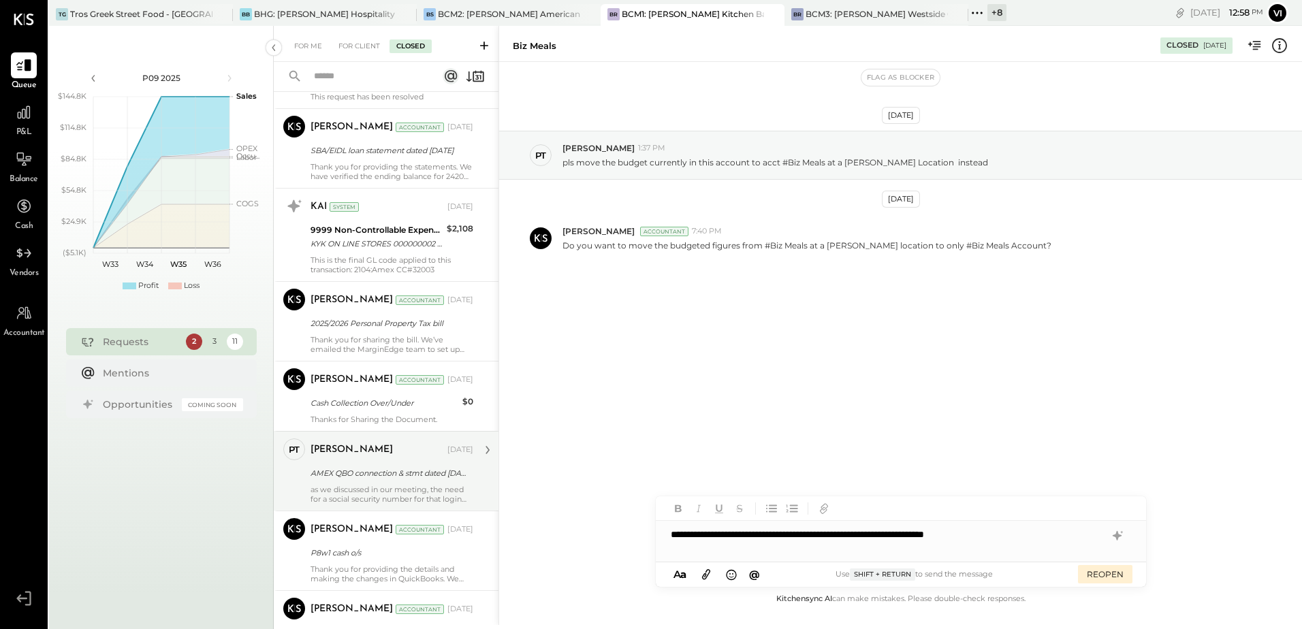
scroll to position [868, 0]
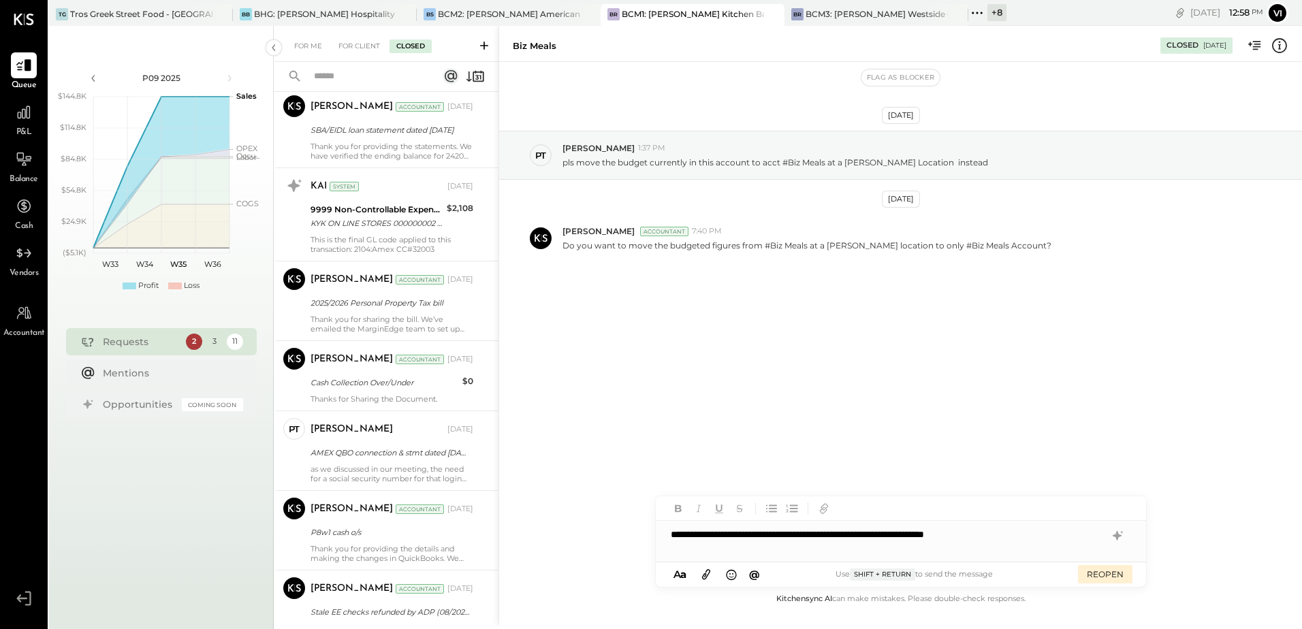
click at [1048, 529] on div "**********" at bounding box center [901, 534] width 490 height 27
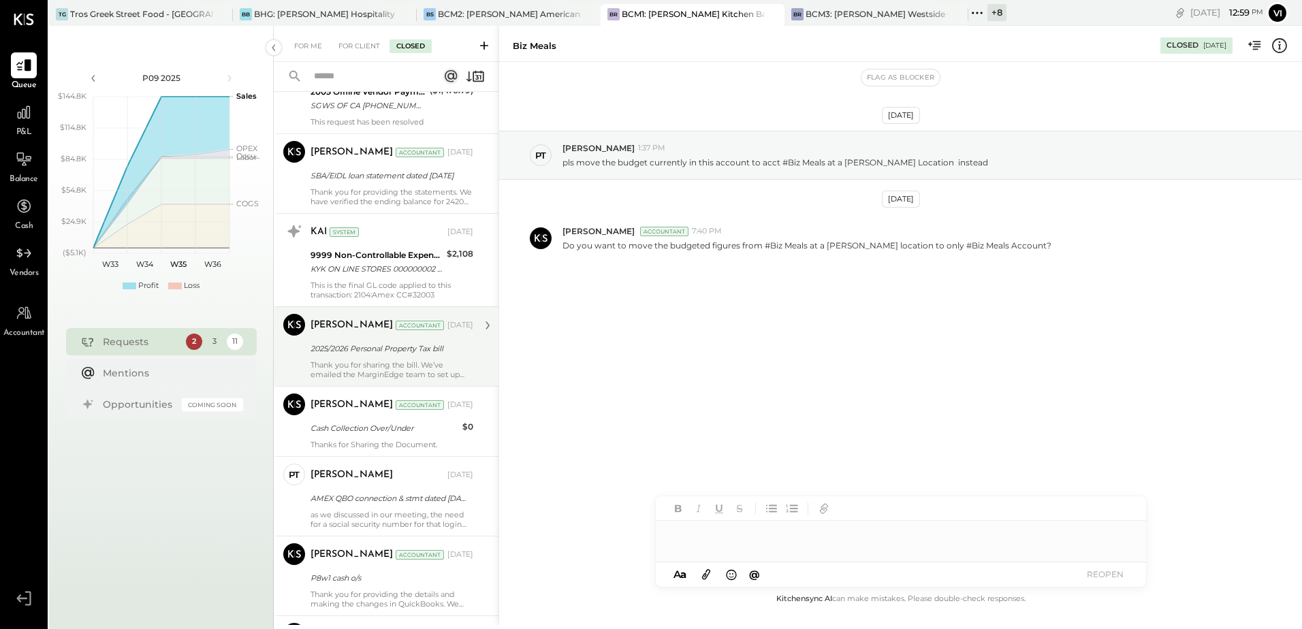
scroll to position [800, 0]
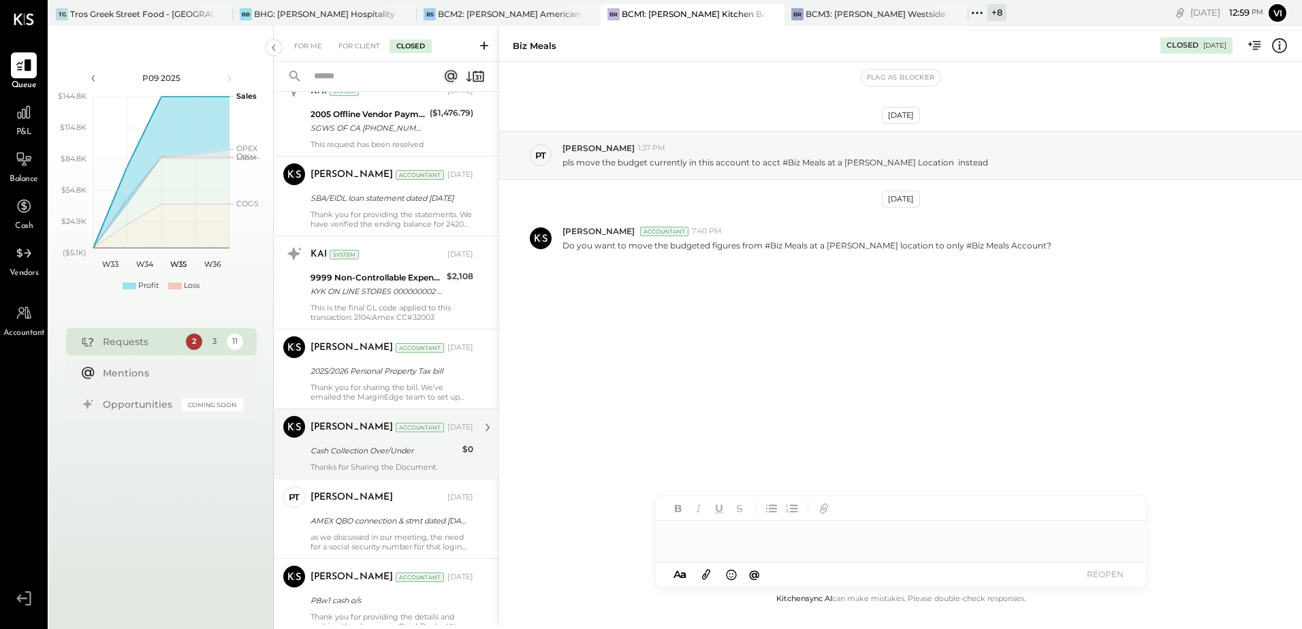
drag, startPoint x: 353, startPoint y: 492, endPoint x: 374, endPoint y: 443, distance: 53.4
click at [353, 492] on div "[PERSON_NAME]" at bounding box center [352, 498] width 82 height 14
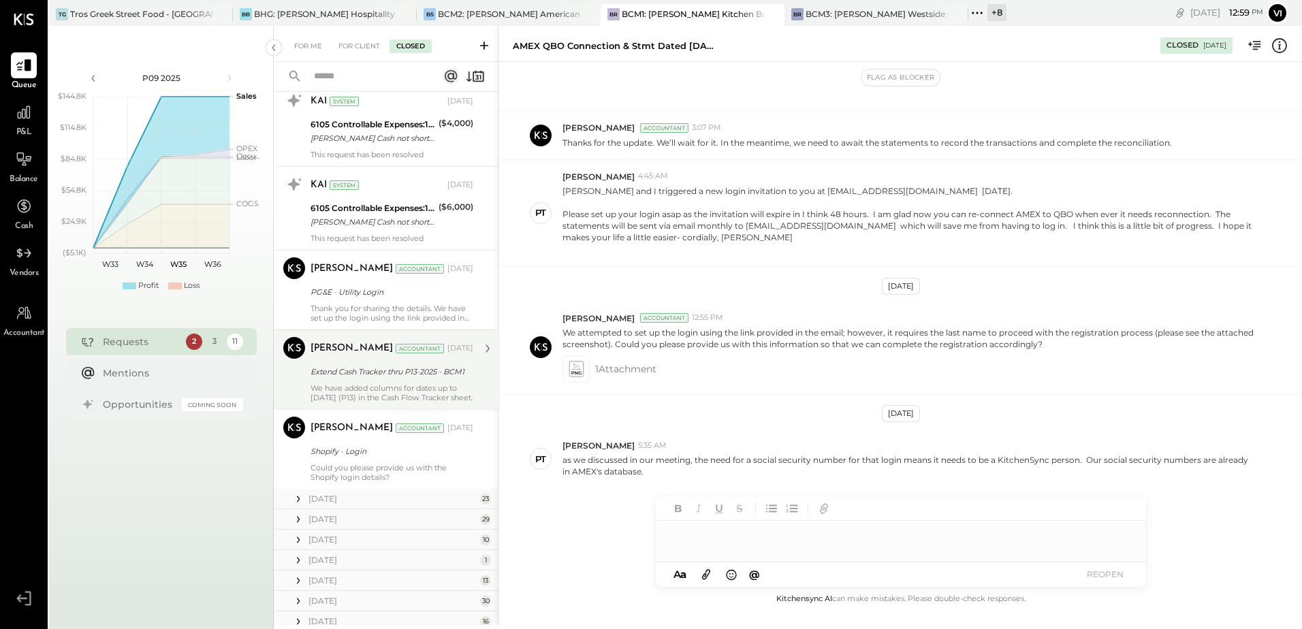
scroll to position [2705, 0]
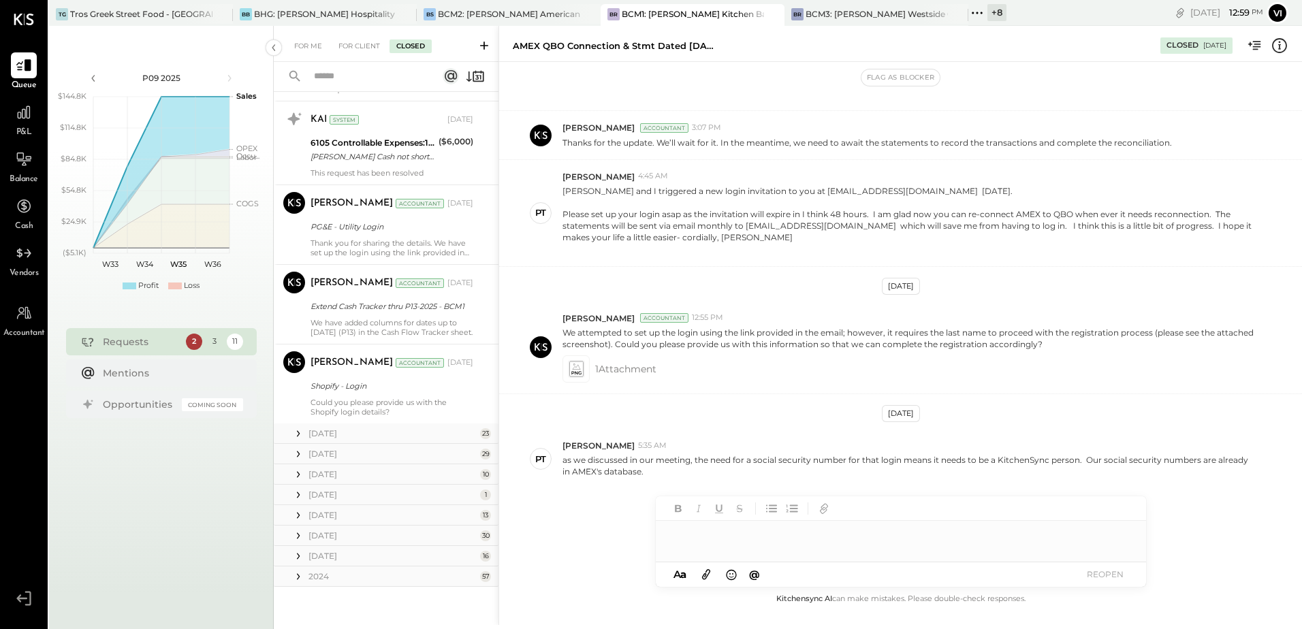
click at [298, 435] on icon at bounding box center [299, 434] width 14 height 14
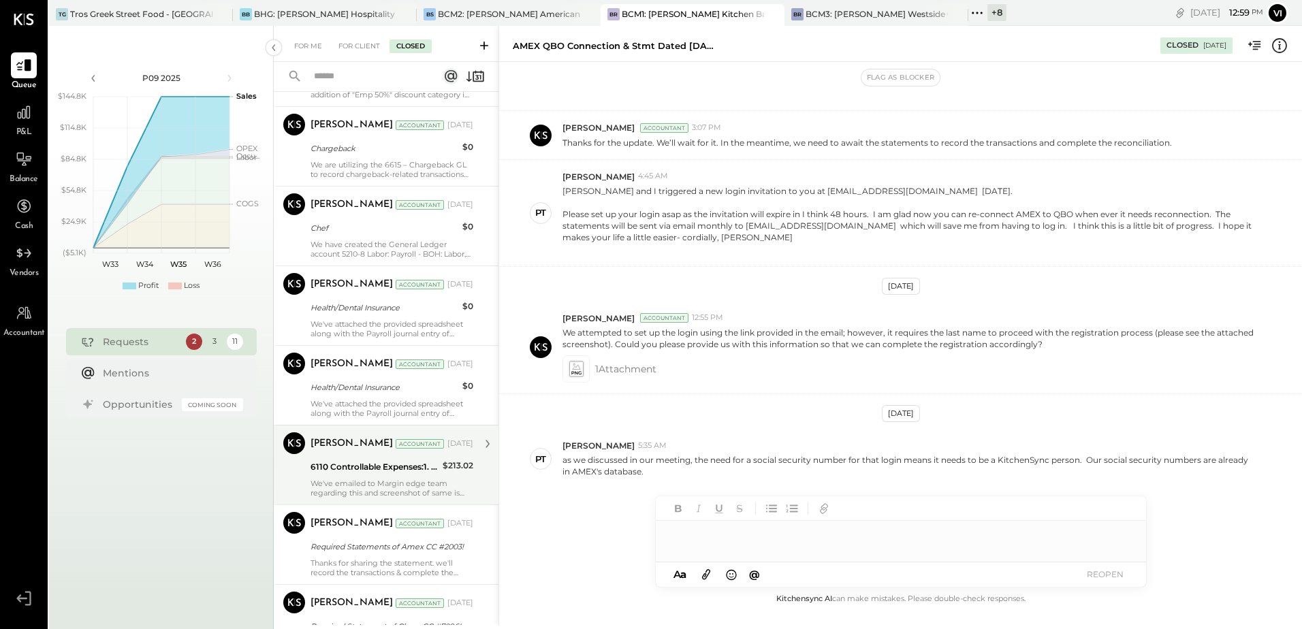
scroll to position [4135, 0]
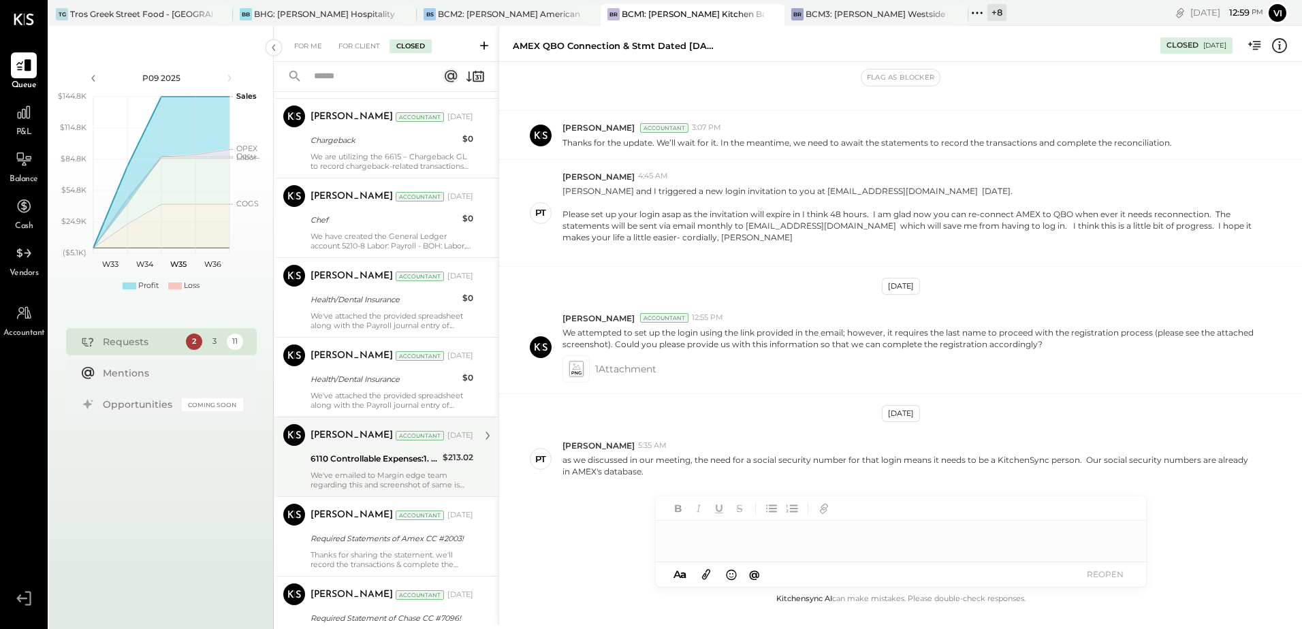
click at [377, 456] on div "6110 Controllable Expenses:1. Operating Expenses:Equipment Lease Rental" at bounding box center [375, 459] width 128 height 14
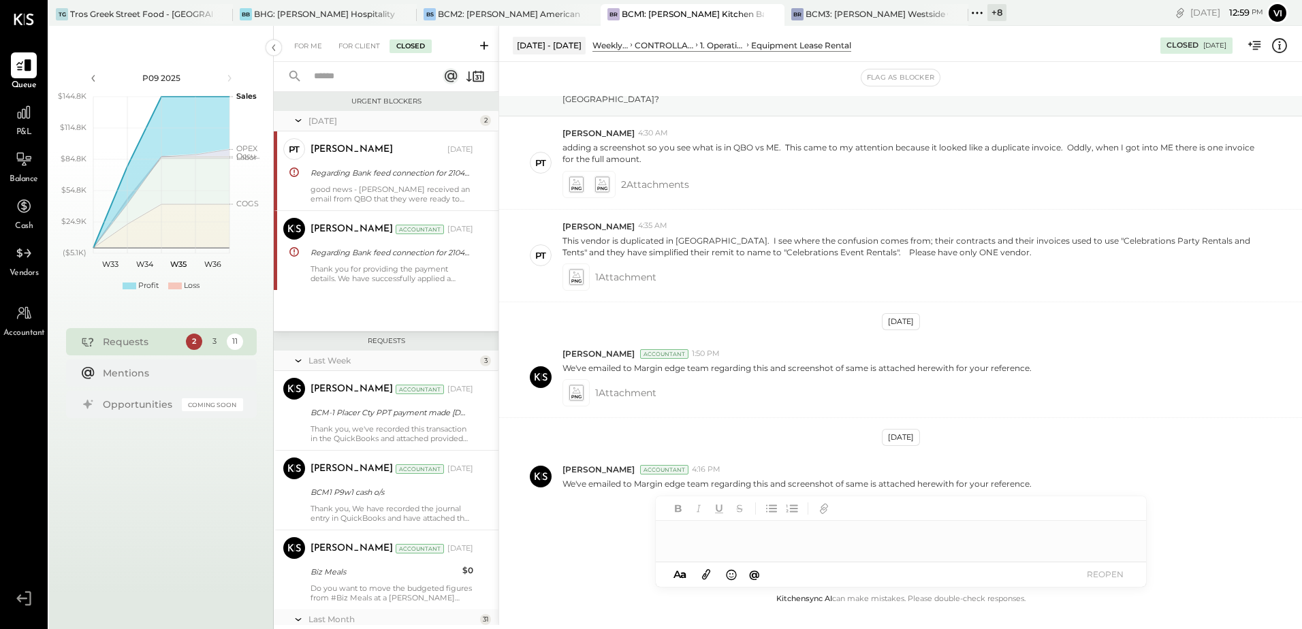
click at [378, 77] on input "text" at bounding box center [367, 76] width 123 height 22
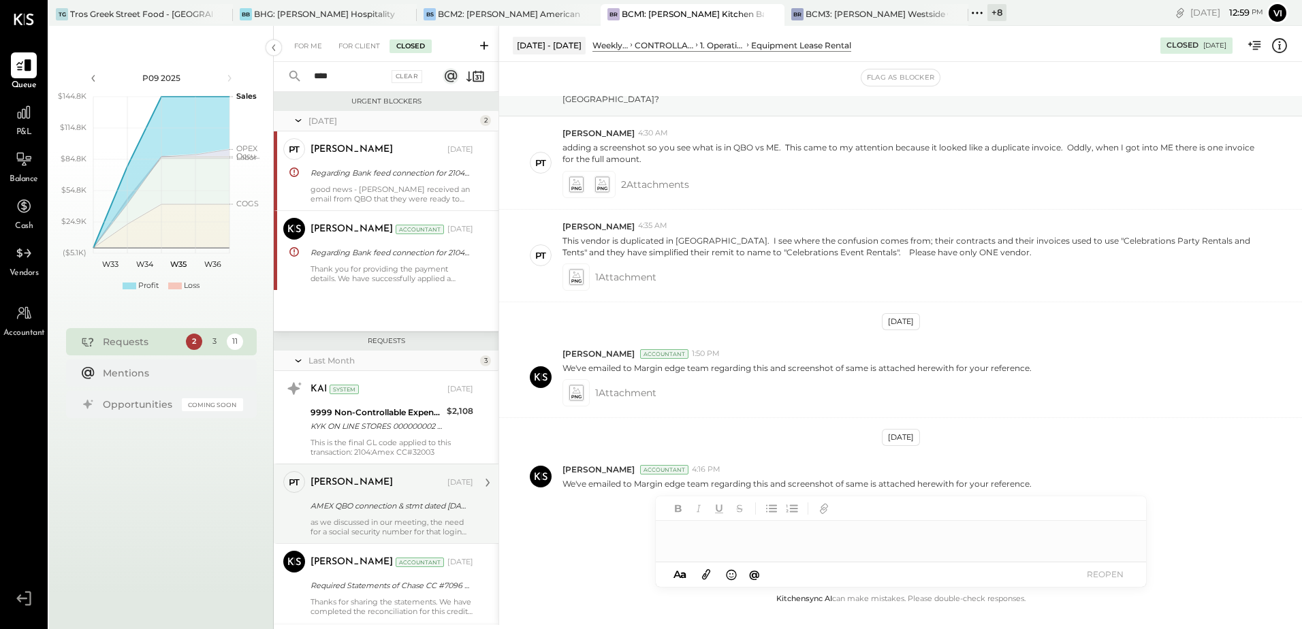
scroll to position [136, 0]
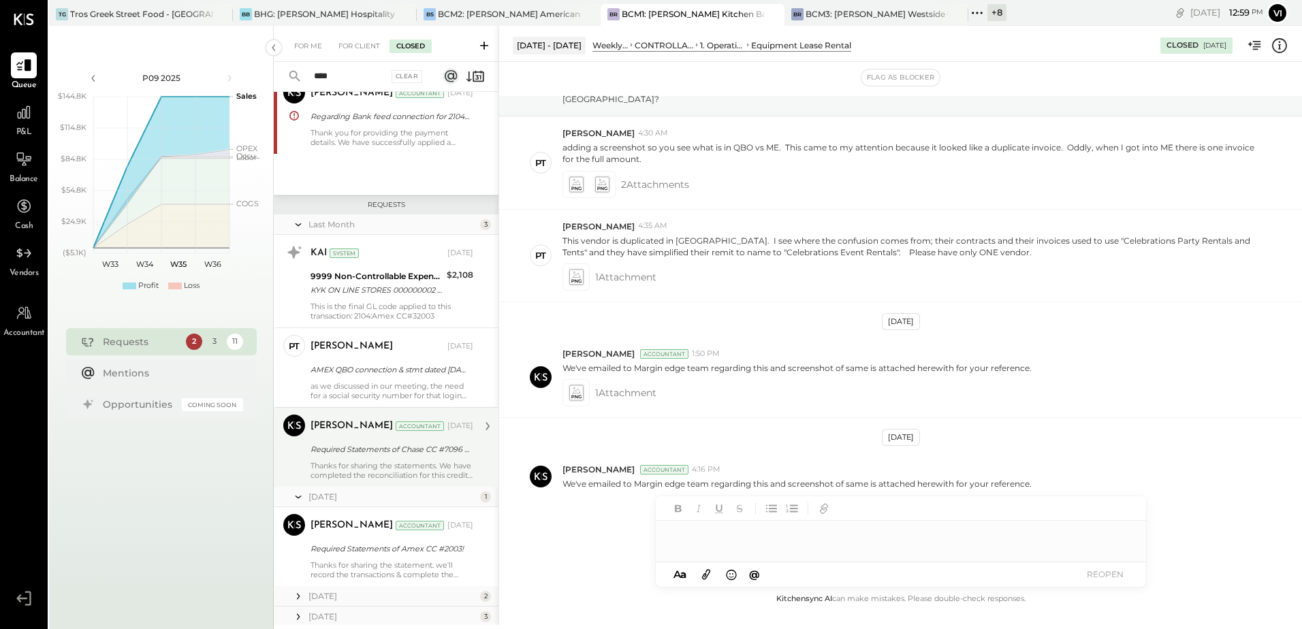
type input "****"
click at [388, 472] on div "Thanks for sharing the statements. We have completed the reconciliation for thi…" at bounding box center [392, 470] width 163 height 19
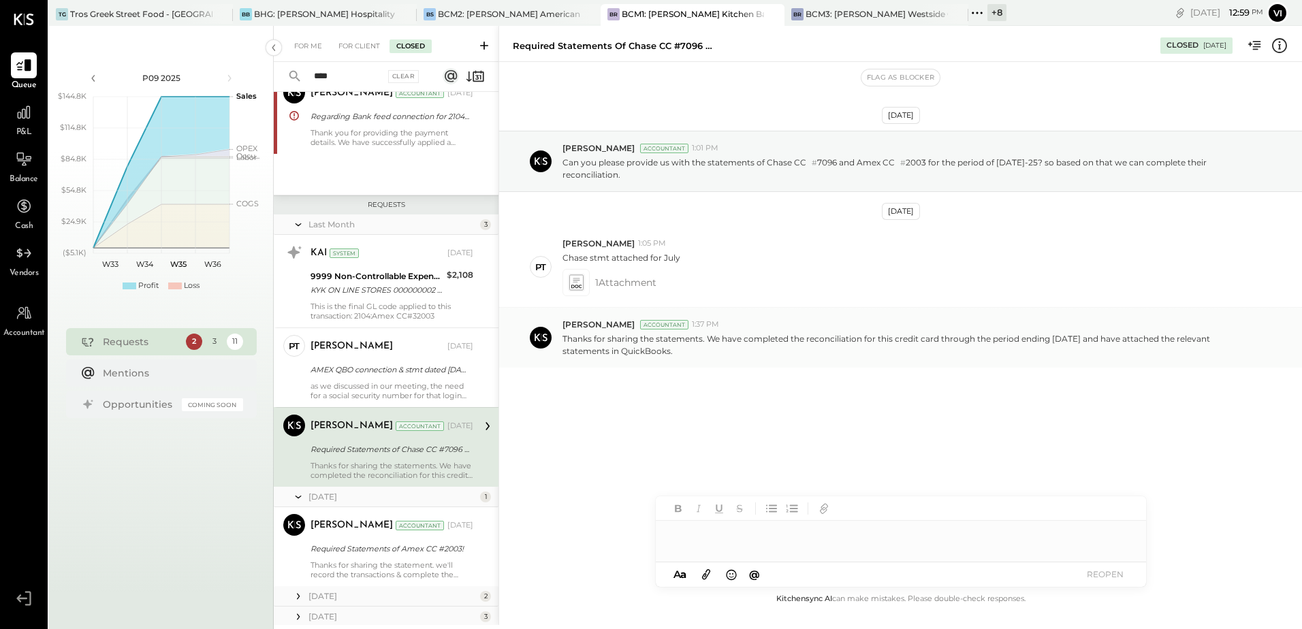
drag, startPoint x: 687, startPoint y: 343, endPoint x: 563, endPoint y: 326, distance: 125.2
click at [563, 333] on p "Thanks for sharing the statements. We have completed the reconciliation for thi…" at bounding box center [909, 344] width 693 height 23
copy p "Thanks for sharing the statements. We have completed the reconciliation for thi…"
click at [313, 47] on div "For Me" at bounding box center [308, 47] width 42 height 14
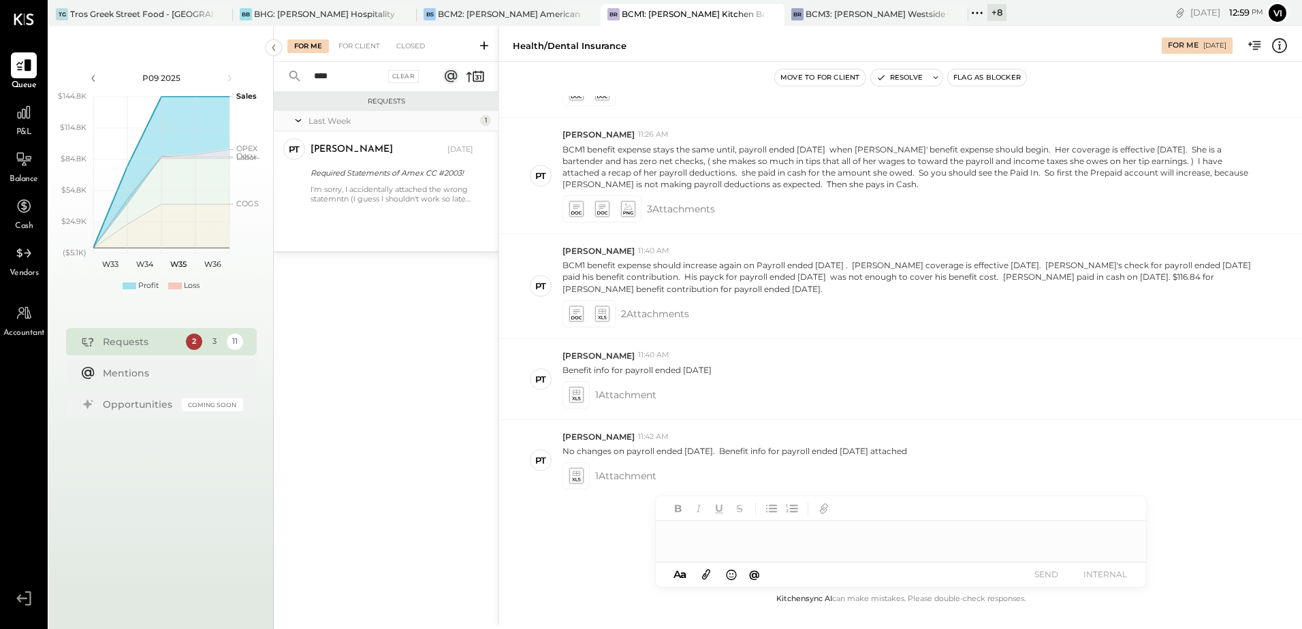
click at [723, 544] on div at bounding box center [901, 534] width 490 height 27
click at [347, 73] on input "****" at bounding box center [345, 76] width 79 height 22
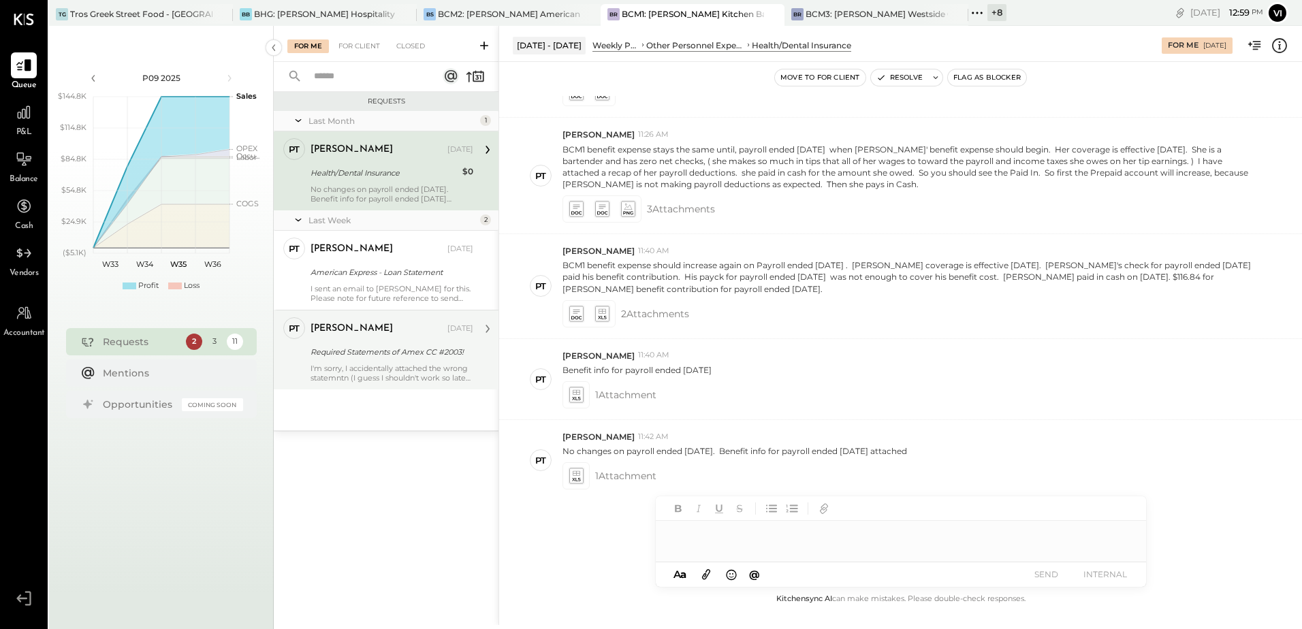
click at [377, 341] on div "Pam T Luo Aug 27, 2025 Required Statements of Amex CC #2003! I'm sorry, I accid…" at bounding box center [392, 349] width 163 height 65
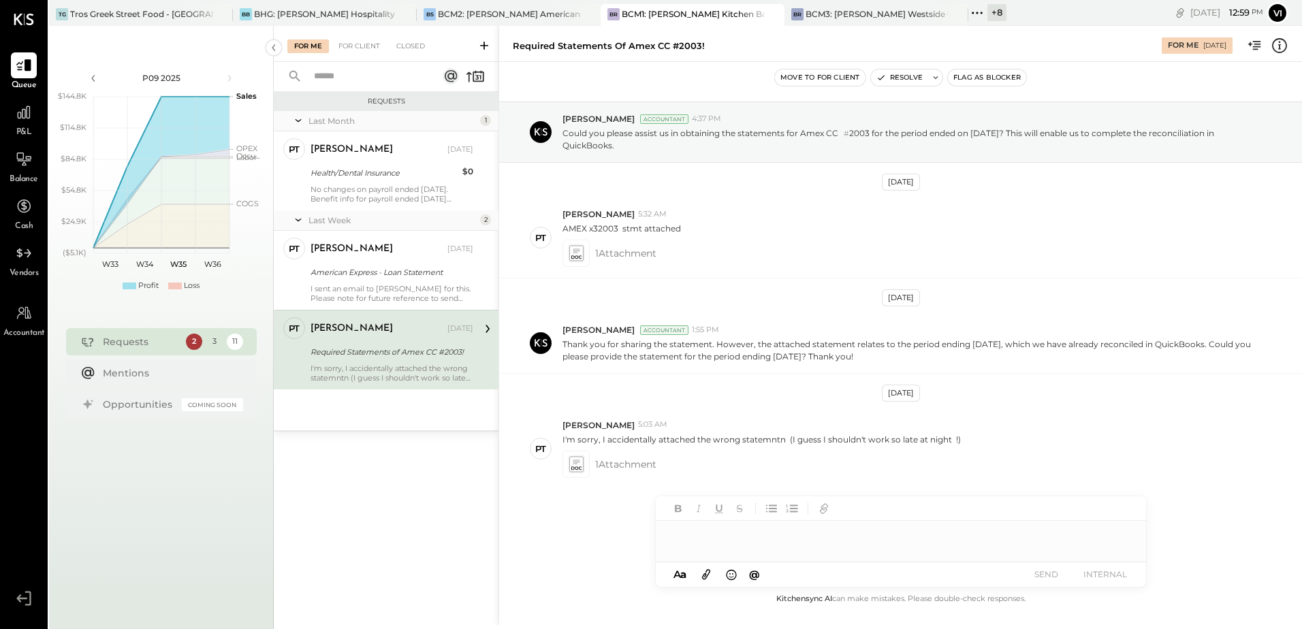
click at [714, 550] on div at bounding box center [901, 529] width 490 height 65
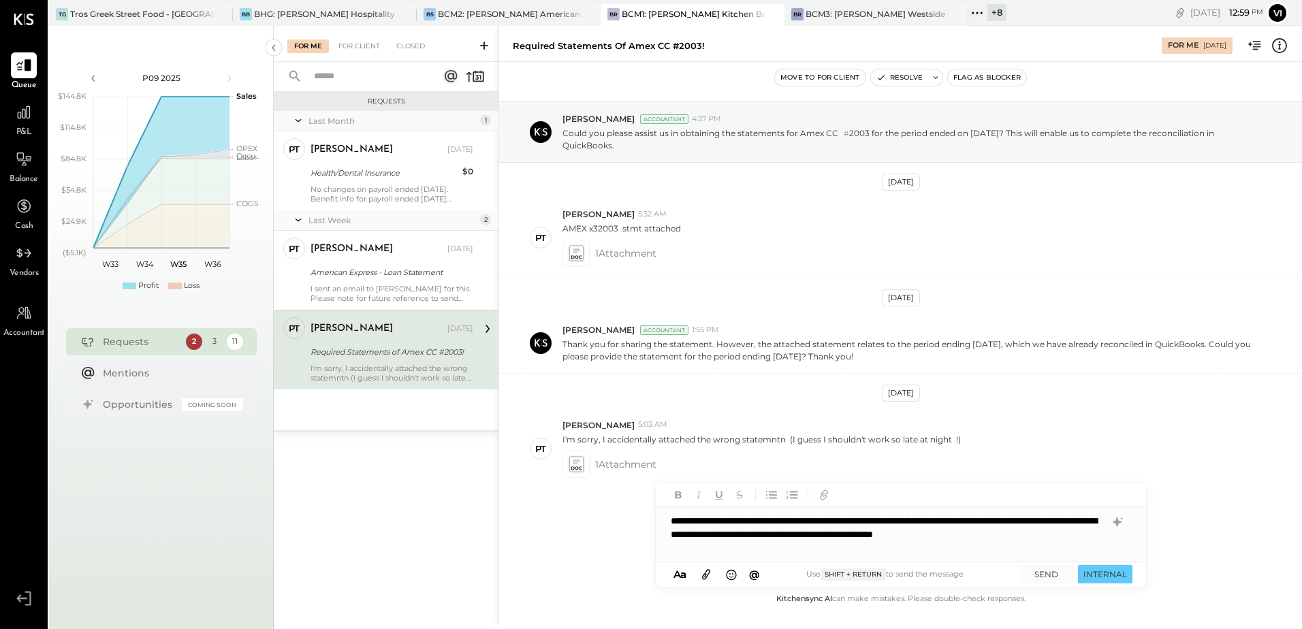
click at [843, 535] on div "**********" at bounding box center [901, 534] width 490 height 54
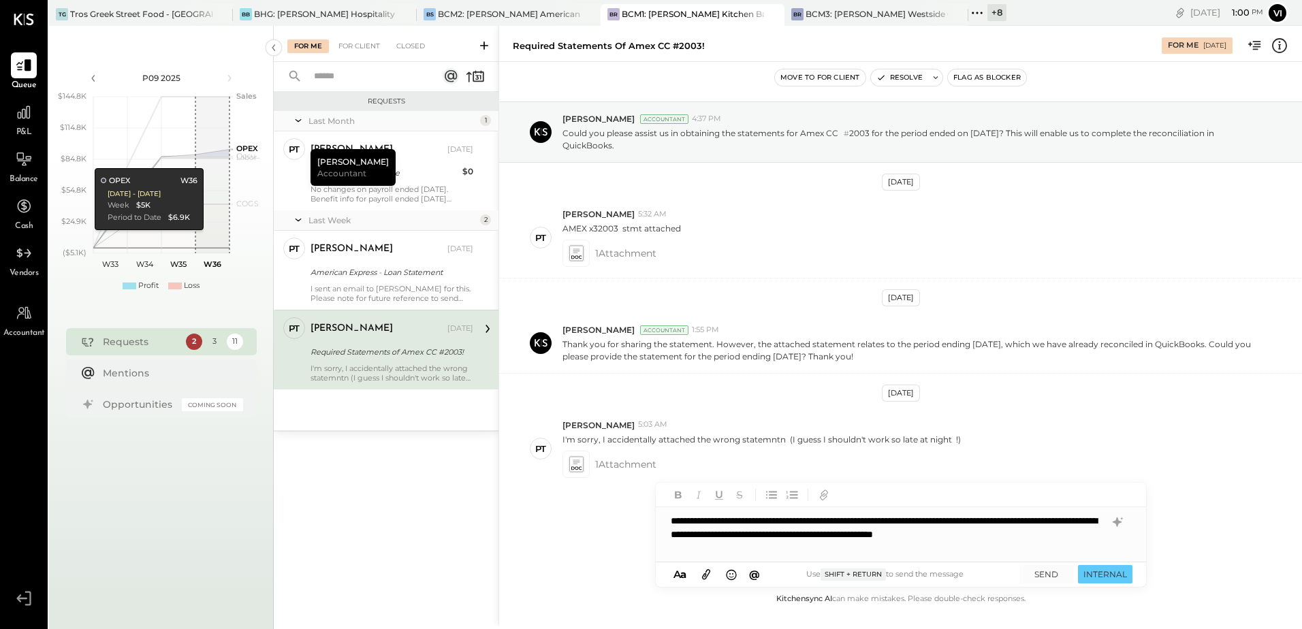
click at [827, 556] on div "**********" at bounding box center [901, 534] width 490 height 54
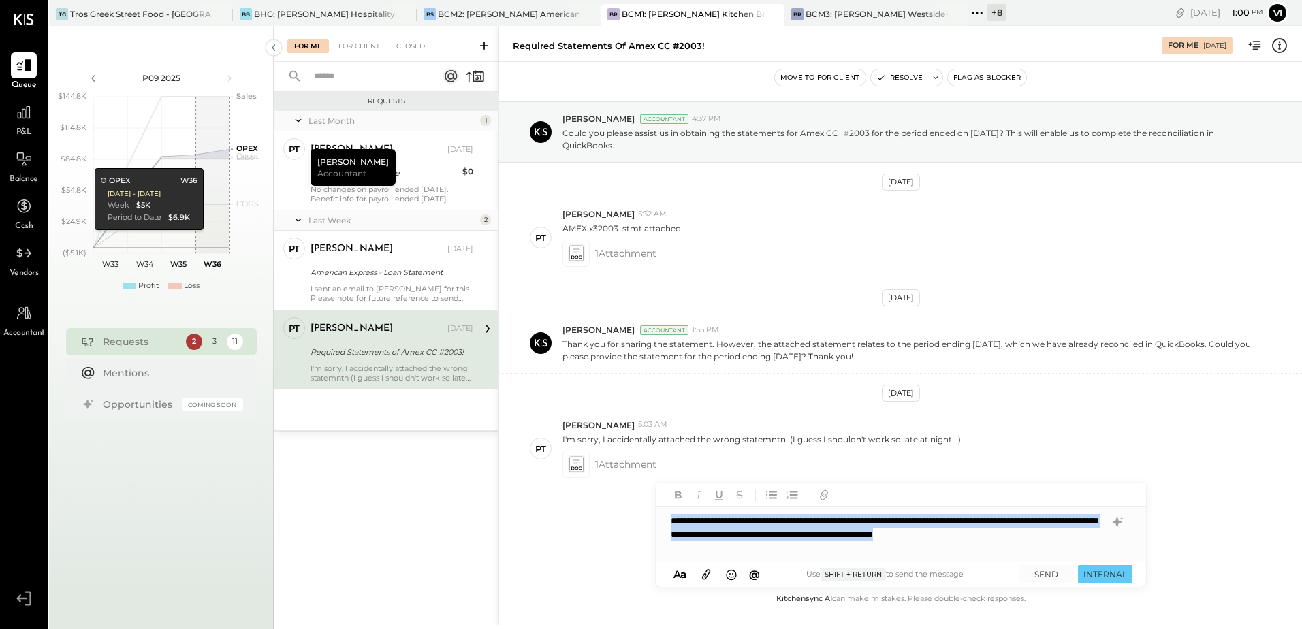
copy div "**********"
click at [936, 77] on icon at bounding box center [936, 78] width 10 height 10
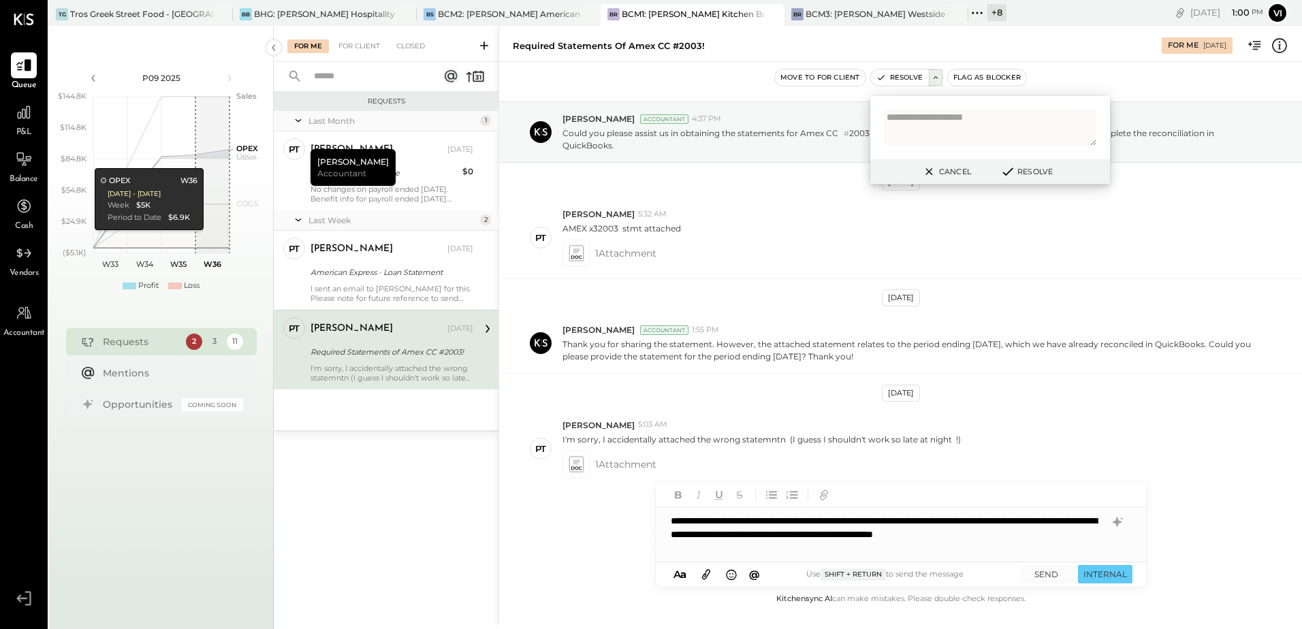
type textarea "**********"
click at [982, 122] on textarea at bounding box center [990, 128] width 212 height 36
type textarea "**********"
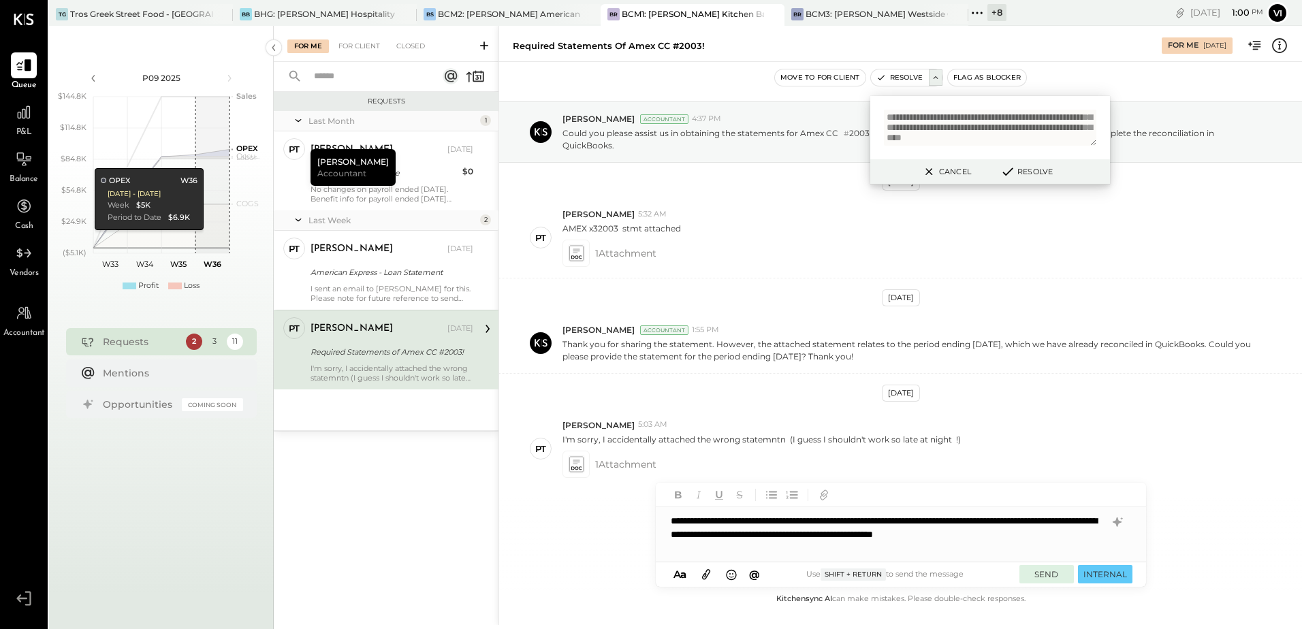
click at [1038, 578] on button "SEND" at bounding box center [1047, 574] width 54 height 18
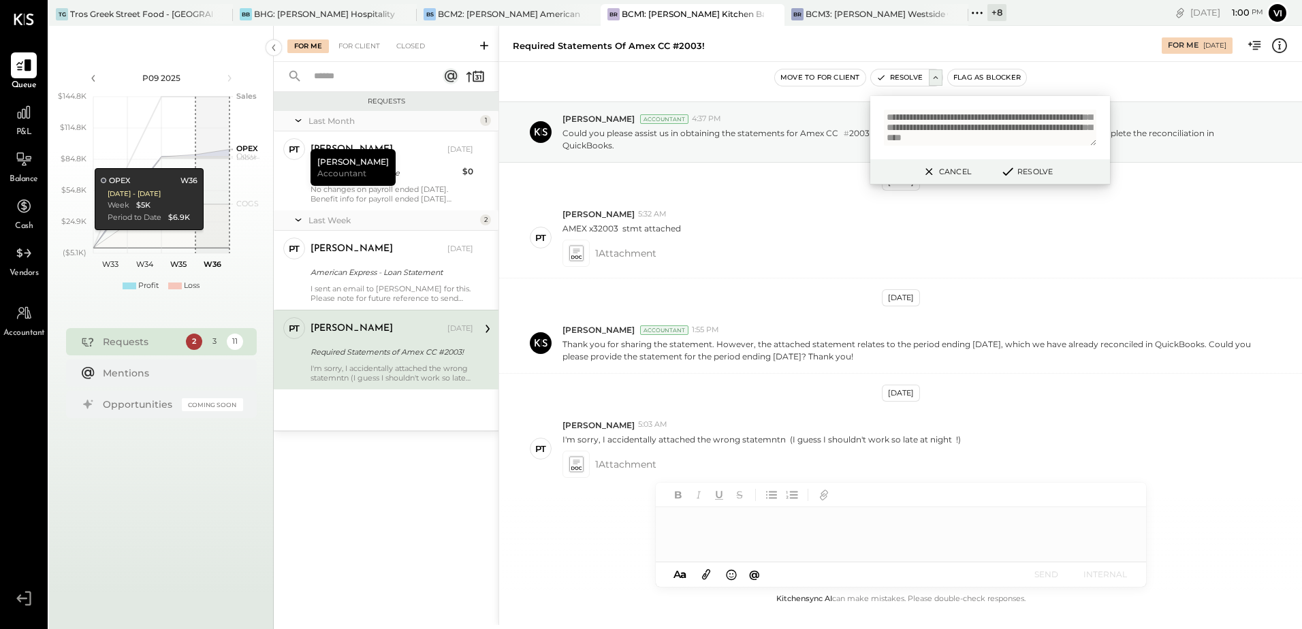
click at [1041, 170] on button "Resolve" at bounding box center [1026, 171] width 61 height 16
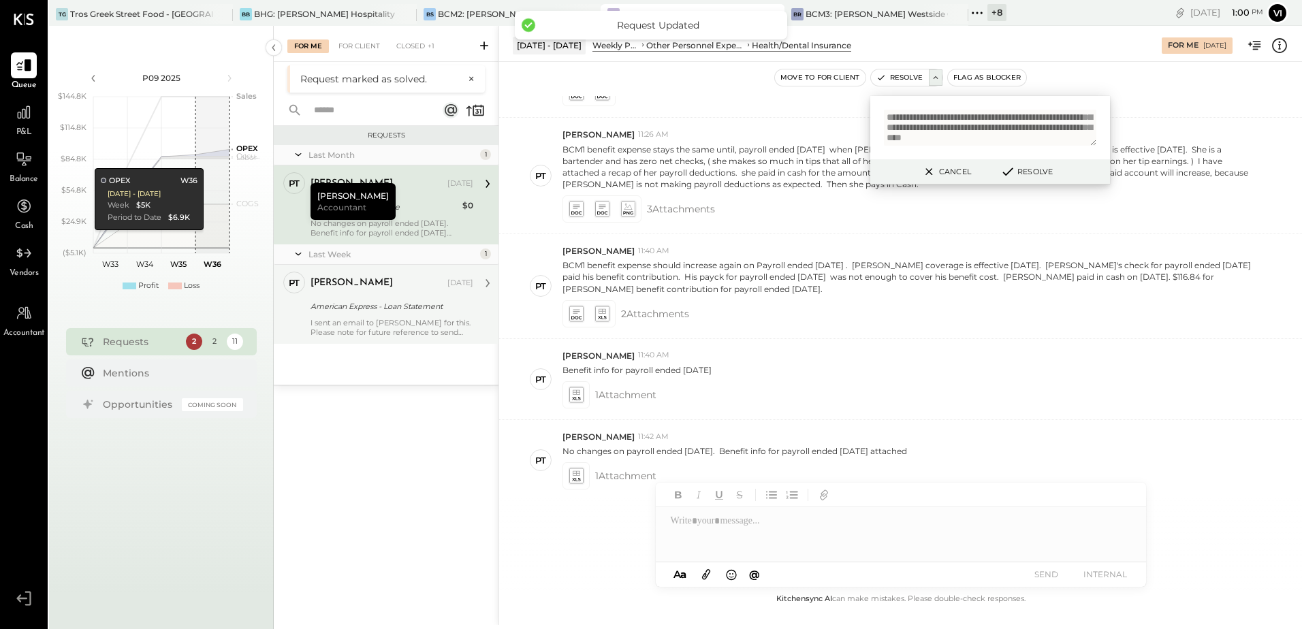
click at [334, 343] on div "PT Pam T Luo Accountant Pam T Luo Aug 27, 2025 American Express - Loan Statemen…" at bounding box center [386, 304] width 225 height 79
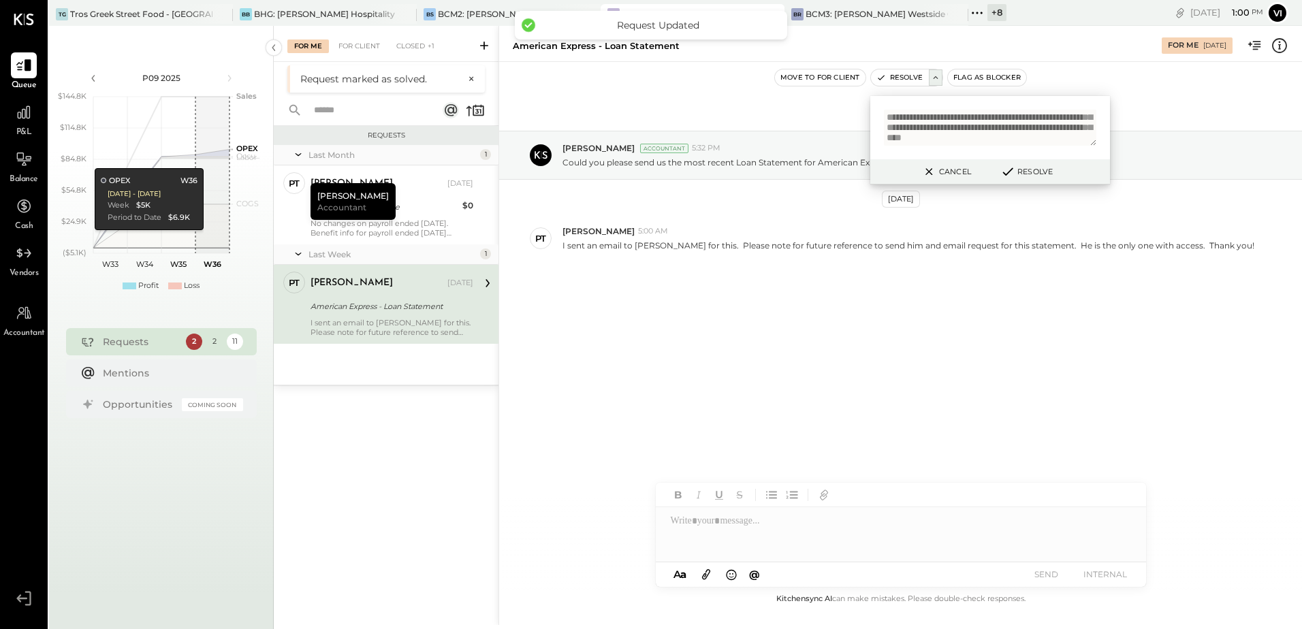
click at [964, 172] on button "Cancel" at bounding box center [946, 172] width 59 height 18
click at [411, 46] on div "Closed" at bounding box center [411, 47] width 42 height 14
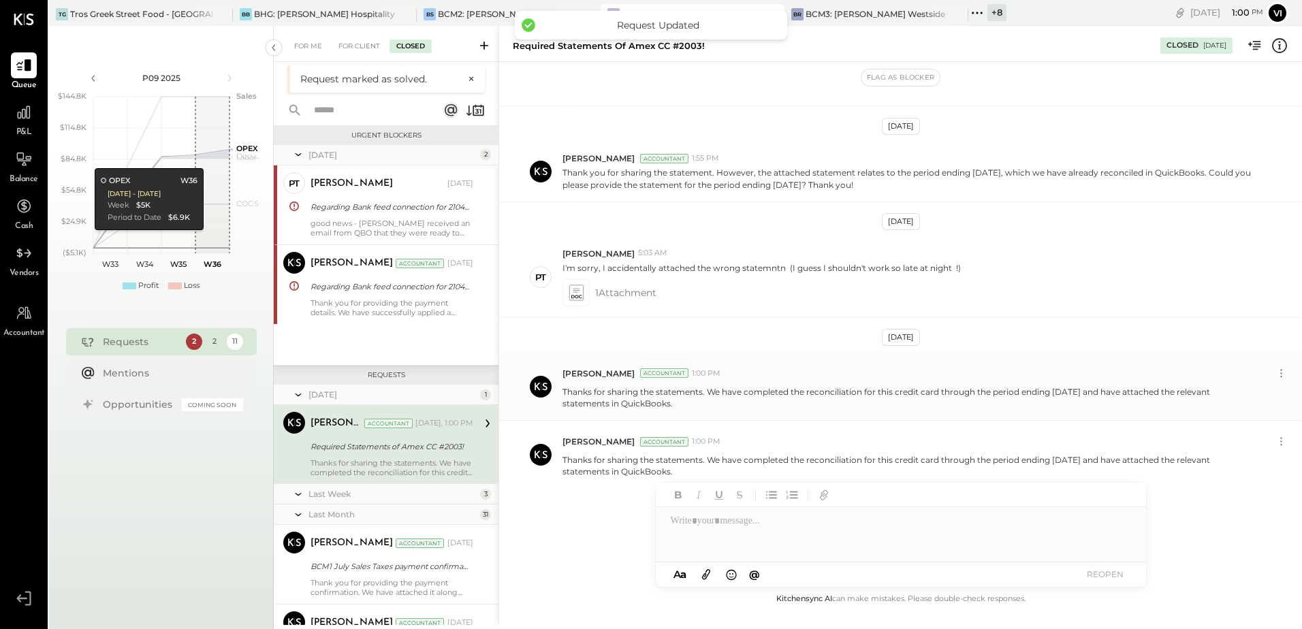
scroll to position [51, 0]
